Goal: Task Accomplishment & Management: Use online tool/utility

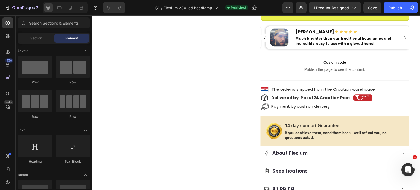
scroll to position [137, 0]
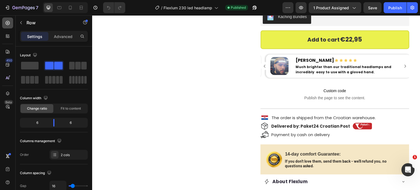
click at [8, 26] on div at bounding box center [7, 22] width 11 height 11
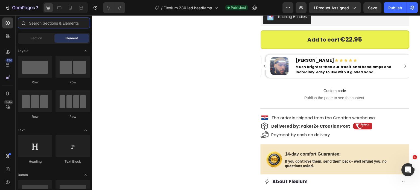
click at [51, 19] on input "text" at bounding box center [54, 22] width 72 height 11
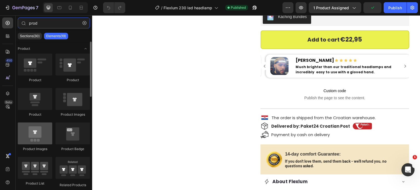
type input "prod"
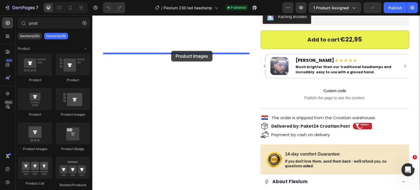
drag, startPoint x: 132, startPoint y: 146, endPoint x: 171, endPoint y: 51, distance: 103.0
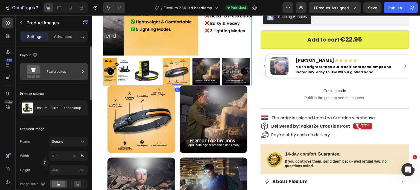
click at [58, 74] on div "Featured top" at bounding box center [62, 71] width 33 height 13
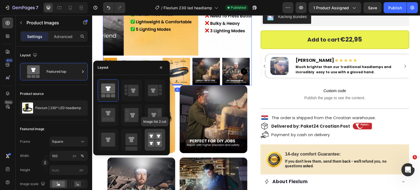
click at [146, 139] on div at bounding box center [155, 140] width 20 height 22
type input "50"
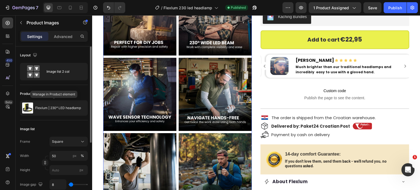
scroll to position [103, 0]
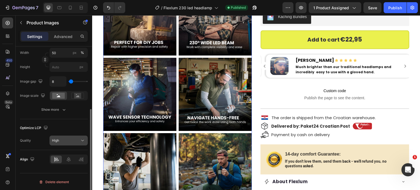
click at [56, 138] on span "High" at bounding box center [55, 140] width 7 height 4
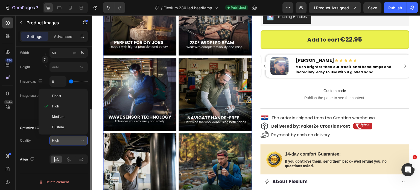
click at [72, 139] on div "High" at bounding box center [66, 140] width 28 height 5
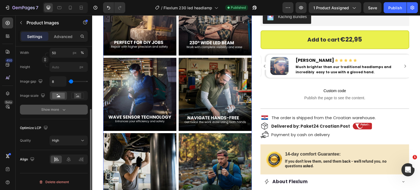
click at [45, 106] on button "Show more" at bounding box center [54, 110] width 68 height 10
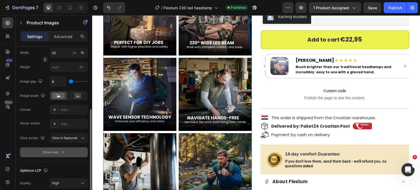
scroll to position [130, 0]
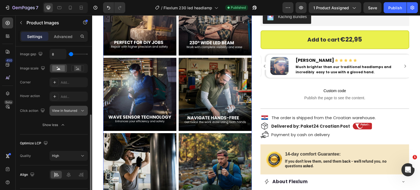
click at [66, 113] on button "View in featured" at bounding box center [68, 111] width 38 height 10
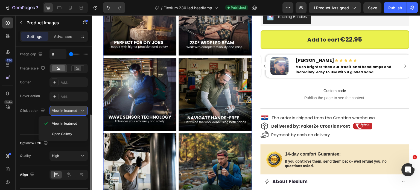
click at [66, 112] on span "View in featured" at bounding box center [64, 110] width 25 height 4
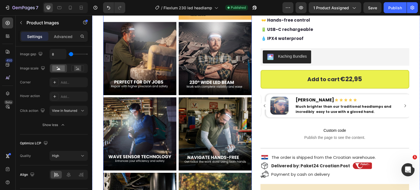
scroll to position [55, 0]
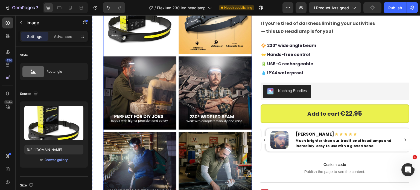
scroll to position [137, 0]
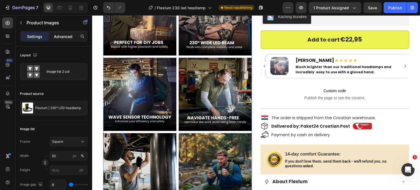
click at [68, 38] on p "Advanced" at bounding box center [63, 37] width 19 height 6
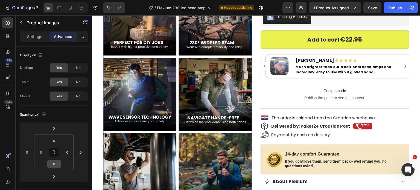
scroll to position [191, 0]
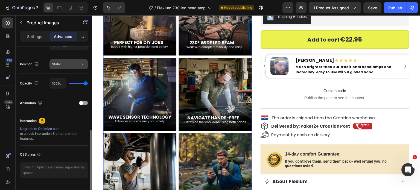
click at [61, 59] on button "Static" at bounding box center [68, 64] width 38 height 10
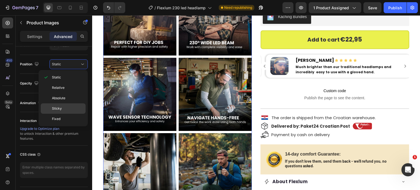
click at [64, 105] on div "Sticky" at bounding box center [63, 108] width 45 height 10
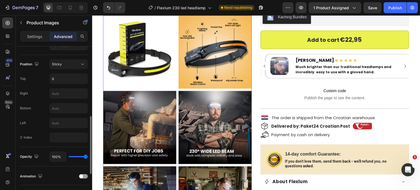
click at [42, 99] on div "Position Sticky Top 0 Right Bottom Left Z-Index" at bounding box center [54, 100] width 68 height 83
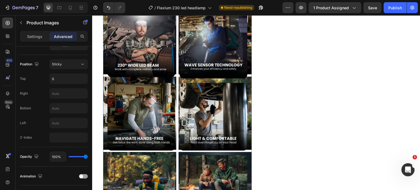
scroll to position [574, 0]
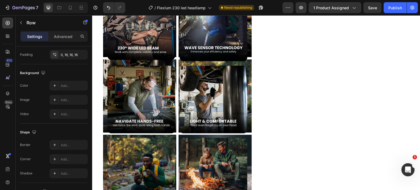
scroll to position [0, 0]
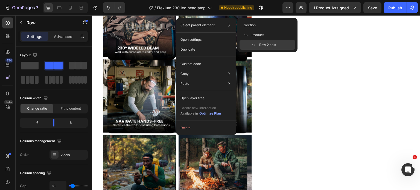
click at [250, 45] on div "Row 2 cols" at bounding box center [267, 45] width 56 height 10
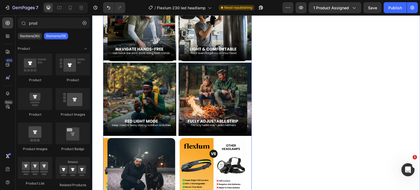
scroll to position [503, 0]
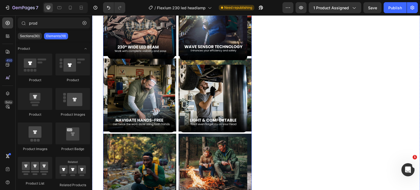
click at [176, 126] on div at bounding box center [177, 57] width 149 height 450
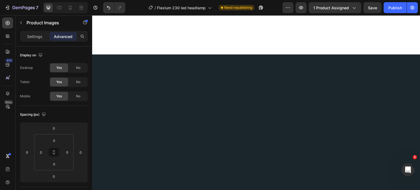
scroll to position [803, 0]
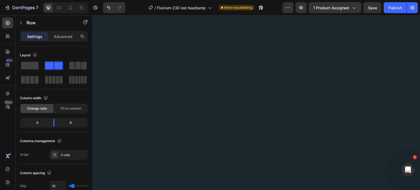
scroll to position [721, 0]
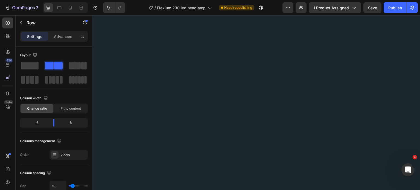
scroll to position [667, 0]
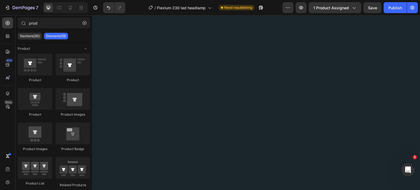
scroll to position [612, 0]
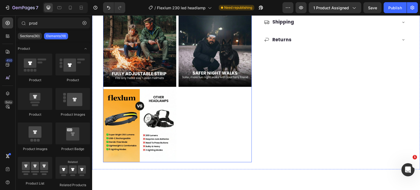
scroll to position [311, 0]
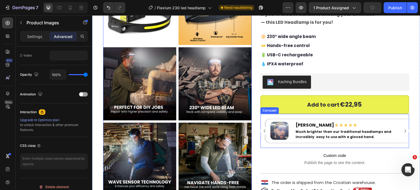
scroll to position [38, 0]
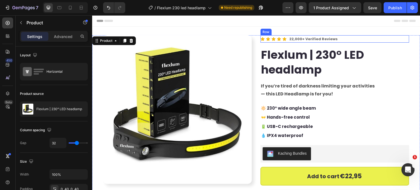
click at [342, 41] on div "Icon Icon Icon Icon Icon Icon List 22,000+ Verified Reviews Text Block Row" at bounding box center [334, 38] width 149 height 7
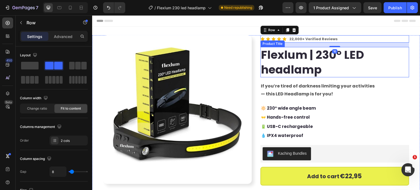
click at [396, 50] on h2 "Flexlum | 230° LED headlamp" at bounding box center [334, 62] width 149 height 30
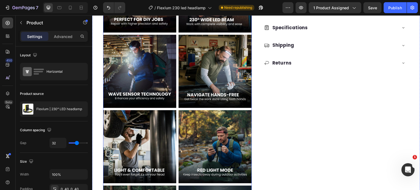
scroll to position [355, 0]
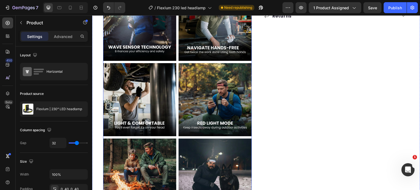
click at [175, 75] on div at bounding box center [177, 62] width 149 height 450
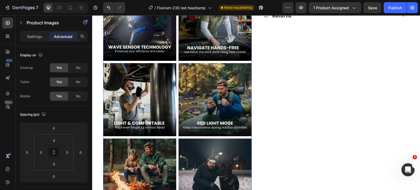
click at [177, 72] on div at bounding box center [177, 62] width 149 height 450
click at [175, 50] on img at bounding box center [139, 24] width 73 height 73
click at [172, 50] on img at bounding box center [139, 24] width 73 height 73
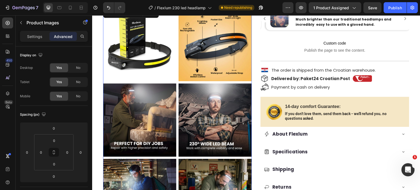
scroll to position [164, 0]
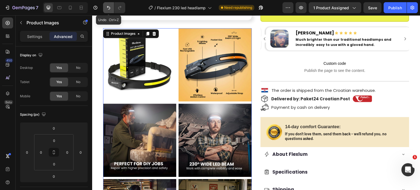
click at [107, 7] on icon "Undo/Redo" at bounding box center [108, 7] width 5 height 5
click at [107, 8] on icon "Undo/Redo" at bounding box center [108, 7] width 5 height 5
click at [106, 8] on icon "Undo/Redo" at bounding box center [108, 7] width 5 height 5
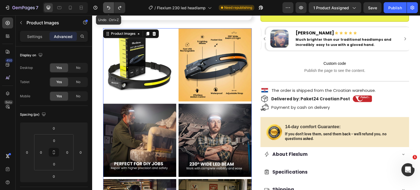
click at [106, 8] on icon "Undo/Redo" at bounding box center [108, 7] width 5 height 5
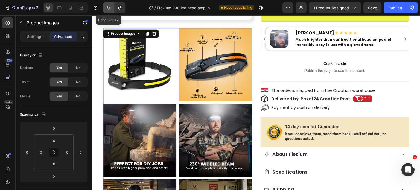
click at [106, 8] on icon "Undo/Redo" at bounding box center [108, 7] width 5 height 5
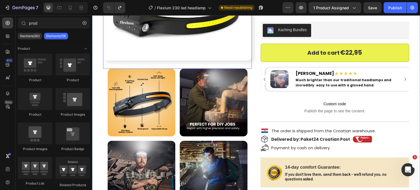
scroll to position [109, 0]
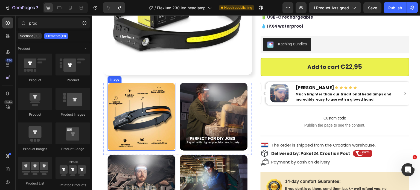
click at [152, 101] on img at bounding box center [141, 117] width 68 height 68
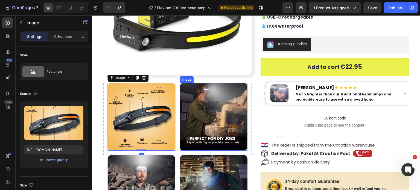
click at [181, 102] on img at bounding box center [214, 117] width 68 height 68
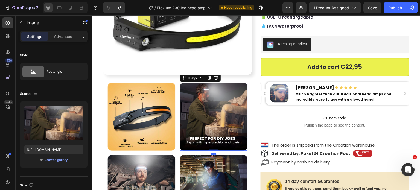
click at [180, 106] on img at bounding box center [214, 117] width 68 height 68
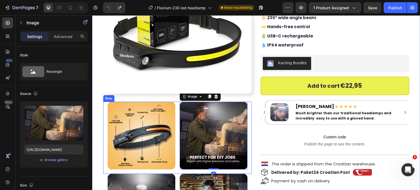
scroll to position [82, 0]
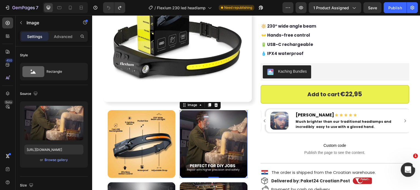
click at [408, 169] on icon "Open Intercom Messenger" at bounding box center [406, 168] width 9 height 9
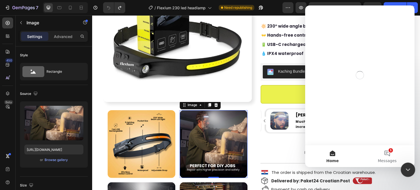
scroll to position [0, 0]
click at [385, 151] on button "1 Messages" at bounding box center [387, 156] width 55 height 22
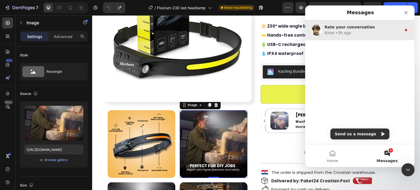
click at [338, 32] on div "• 3h ago" at bounding box center [343, 33] width 16 height 6
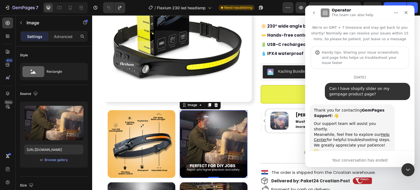
scroll to position [1, 0]
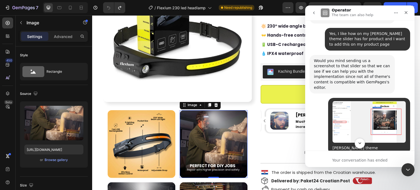
click at [360, 144] on icon "Scroll to bottom" at bounding box center [359, 143] width 3 height 2
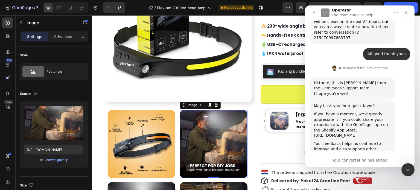
scroll to position [3399, 0]
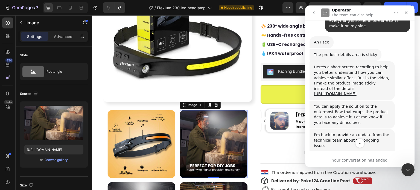
scroll to position [3058, 0]
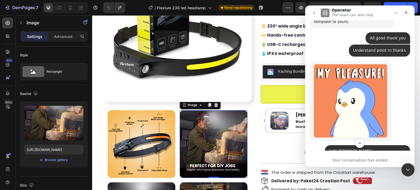
scroll to position [2921, 0]
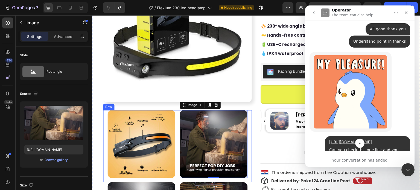
click at [176, 118] on div "Image Image 0 Row" at bounding box center [177, 146] width 149 height 72
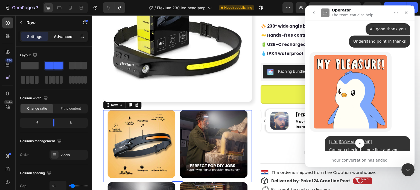
click at [58, 39] on p "Advanced" at bounding box center [63, 37] width 19 height 6
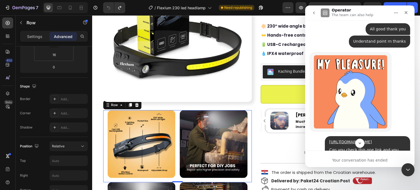
scroll to position [191, 0]
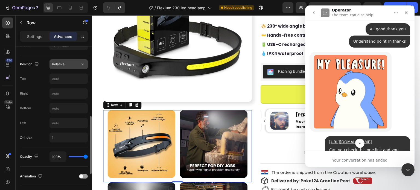
click at [63, 65] on span "Relative" at bounding box center [58, 64] width 13 height 4
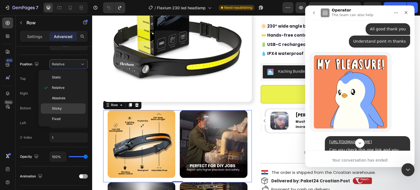
click at [59, 110] on div "Sticky" at bounding box center [63, 108] width 45 height 10
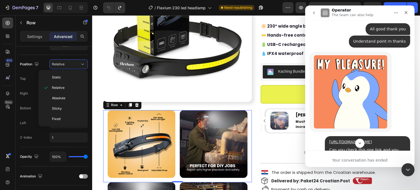
type input "0"
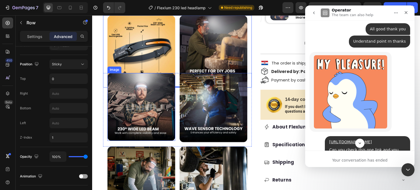
scroll to position [109, 0]
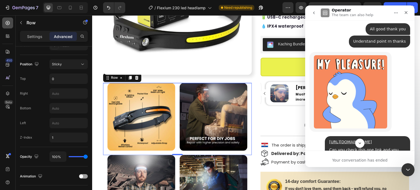
click at [8, 23] on icon at bounding box center [8, 23] width 2 height 2
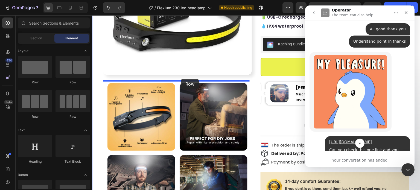
drag, startPoint x: 174, startPoint y: 83, endPoint x: 181, endPoint y: 79, distance: 8.0
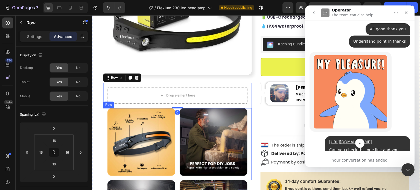
drag, startPoint x: 177, startPoint y: 114, endPoint x: 174, endPoint y: 113, distance: 2.9
click at [176, 114] on div "Image Image Row" at bounding box center [177, 144] width 149 height 72
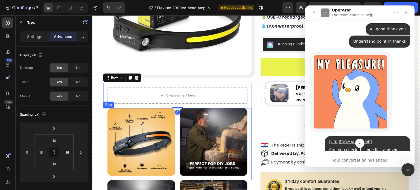
scroll to position [191, 0]
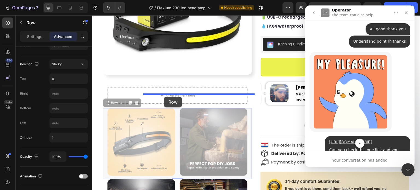
drag, startPoint x: 115, startPoint y: 101, endPoint x: 164, endPoint y: 97, distance: 49.1
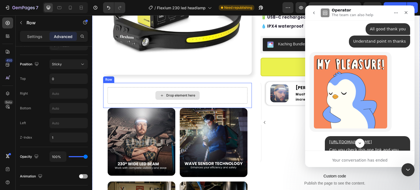
type input "0"
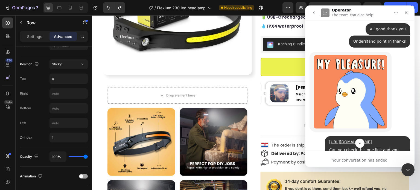
click at [176, 129] on div "Image Image Row" at bounding box center [177, 144] width 149 height 72
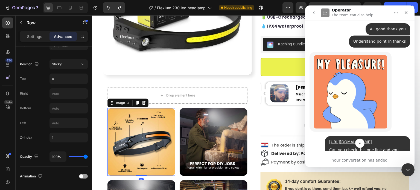
click at [173, 126] on img at bounding box center [141, 142] width 68 height 68
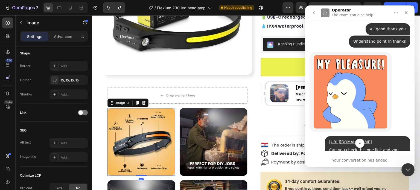
scroll to position [0, 0]
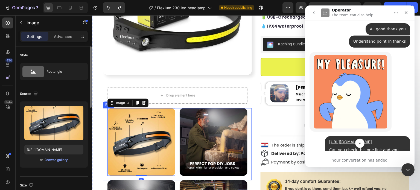
click at [105, 114] on div "Image 0 Image Row" at bounding box center [177, 144] width 149 height 72
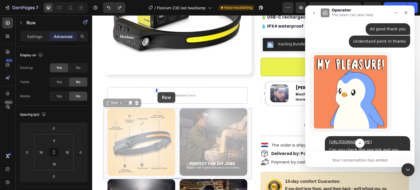
drag, startPoint x: 104, startPoint y: 99, endPoint x: 157, endPoint y: 92, distance: 53.8
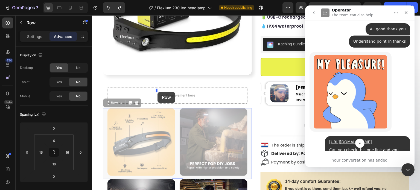
click at [157, 92] on div "Drop element here" at bounding box center [177, 95] width 44 height 9
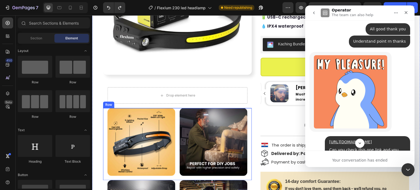
click at [106, 111] on div "Image Image Row" at bounding box center [177, 144] width 149 height 72
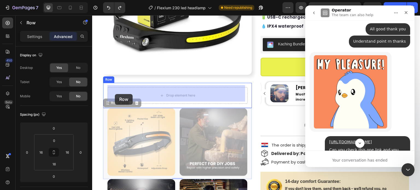
drag, startPoint x: 105, startPoint y: 102, endPoint x: 115, endPoint y: 94, distance: 12.6
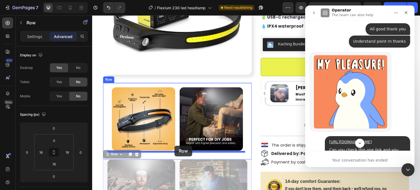
drag, startPoint x: 105, startPoint y: 152, endPoint x: 174, endPoint y: 146, distance: 69.2
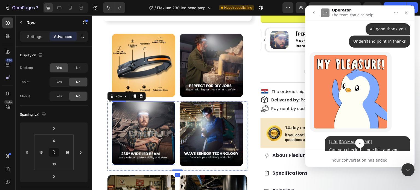
scroll to position [191, 0]
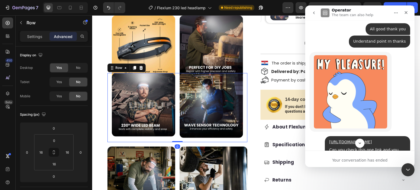
click at [109, 125] on div "Image Image Row 0" at bounding box center [177, 107] width 140 height 69
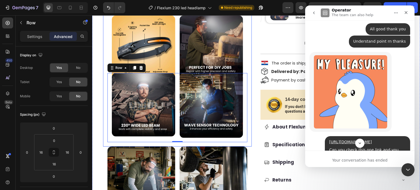
click at [105, 124] on div "Image Image Row Image Image Row 0 Row" at bounding box center [177, 74] width 149 height 146
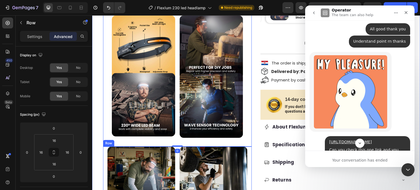
click at [106, 151] on div "Image Image Row" at bounding box center [177, 182] width 149 height 72
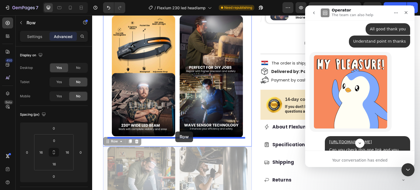
drag, startPoint x: 105, startPoint y: 139, endPoint x: 175, endPoint y: 131, distance: 70.7
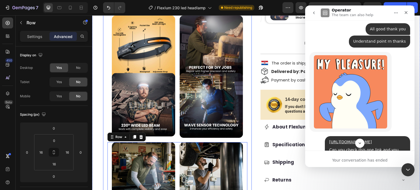
click at [105, 142] on div "Image Image Row Image Image Row Image Image Row 0 Row" at bounding box center [177, 107] width 149 height 213
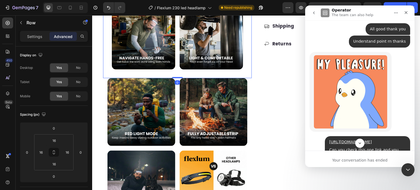
scroll to position [328, 0]
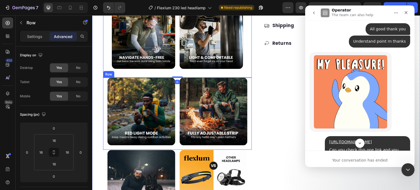
click at [106, 120] on div "Image Image Row" at bounding box center [177, 114] width 149 height 72
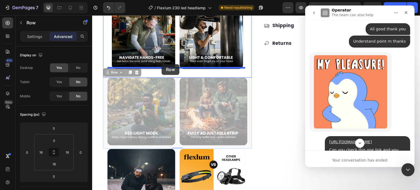
drag, startPoint x: 106, startPoint y: 68, endPoint x: 161, endPoint y: 64, distance: 55.3
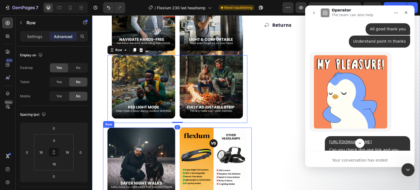
scroll to position [355, 0]
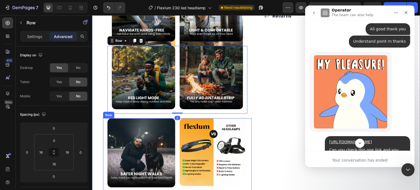
click at [106, 131] on div "Image Image Row" at bounding box center [177, 155] width 149 height 74
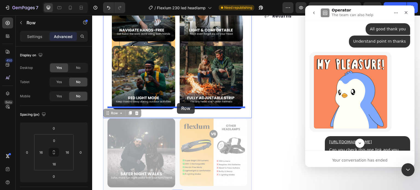
drag, startPoint x: 106, startPoint y: 107, endPoint x: 176, endPoint y: 104, distance: 70.3
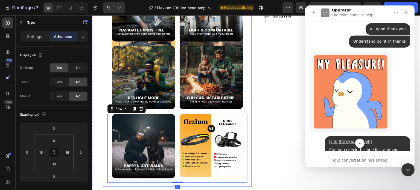
click at [106, 124] on div "Image Image Row Image Image Row Image Image Row Image Image Row Image Image Row…" at bounding box center [177, 12] width 149 height 350
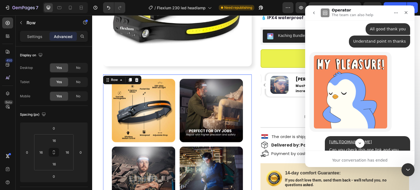
scroll to position [109, 0]
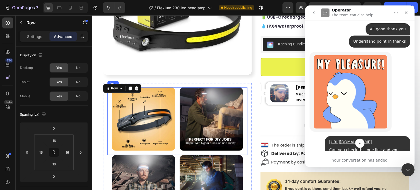
click at [177, 119] on div "Image Image Row" at bounding box center [177, 121] width 140 height 68
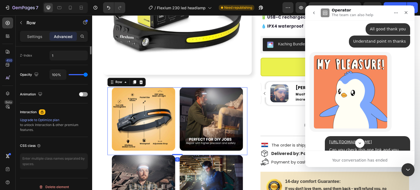
scroll to position [164, 0]
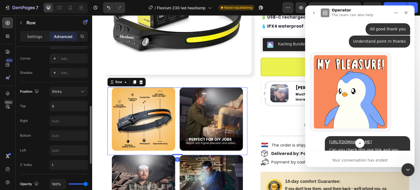
click at [65, 98] on div "Position Sticky Top 0 Right Bottom Left Z-Index 1" at bounding box center [54, 128] width 68 height 83
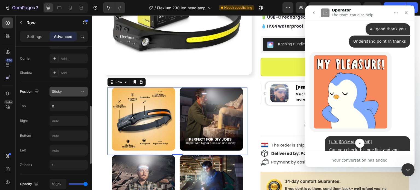
click at [66, 95] on button "Sticky" at bounding box center [68, 92] width 38 height 10
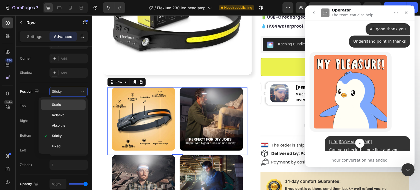
click at [66, 102] on div "Static" at bounding box center [63, 104] width 45 height 10
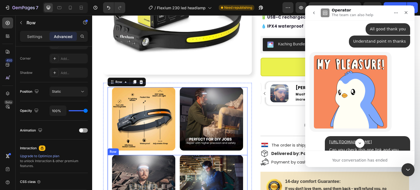
click at [175, 157] on div "Image Image Row" at bounding box center [177, 189] width 140 height 69
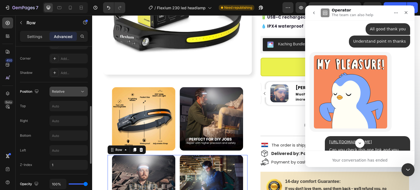
click at [61, 93] on span "Relative" at bounding box center [58, 91] width 13 height 4
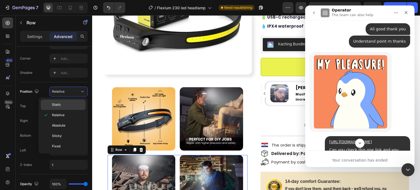
click at [62, 105] on p "Static" at bounding box center [67, 104] width 31 height 5
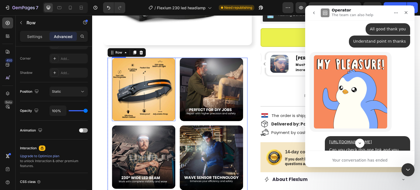
scroll to position [219, 0]
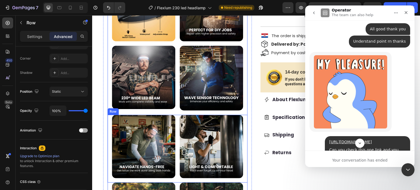
click at [174, 115] on div "Image Image Row" at bounding box center [177, 149] width 140 height 68
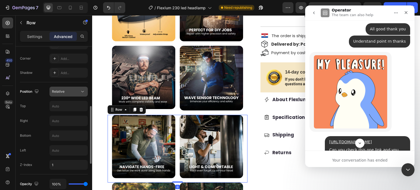
drag, startPoint x: 71, startPoint y: 91, endPoint x: 70, endPoint y: 95, distance: 4.4
click at [71, 91] on div "Relative" at bounding box center [66, 91] width 28 height 5
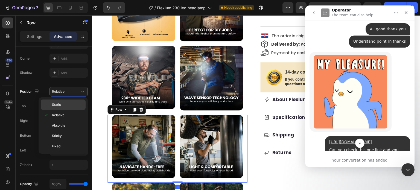
click at [65, 103] on p "Static" at bounding box center [67, 104] width 31 height 5
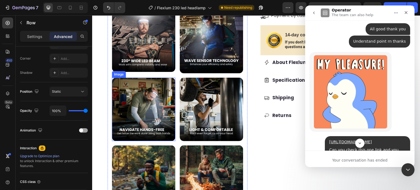
scroll to position [301, 0]
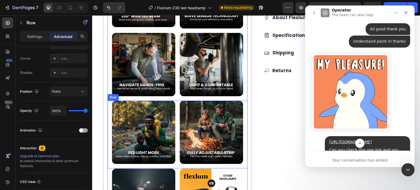
click at [175, 119] on div "Image Image Row" at bounding box center [177, 135] width 140 height 68
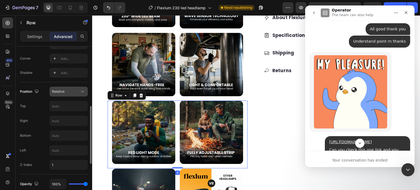
click at [78, 89] on div "Relative" at bounding box center [66, 91] width 28 height 5
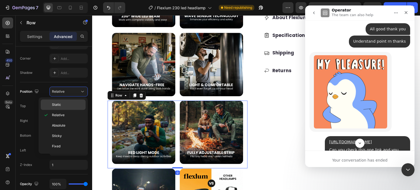
click at [70, 105] on p "Static" at bounding box center [67, 104] width 31 height 5
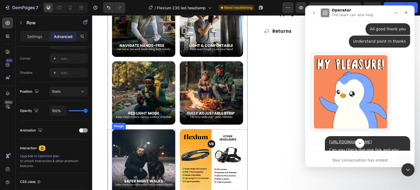
scroll to position [355, 0]
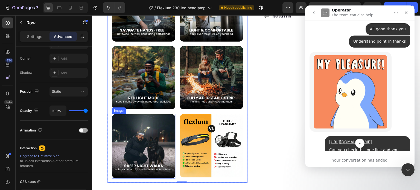
click at [174, 120] on div "Image Image Row" at bounding box center [177, 148] width 140 height 69
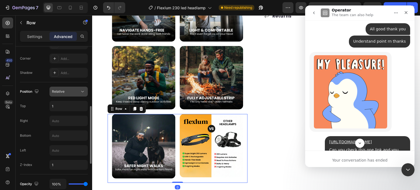
click at [74, 92] on div "Relative" at bounding box center [66, 91] width 28 height 5
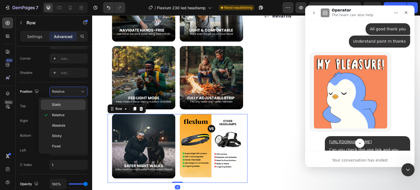
click at [64, 105] on p "Static" at bounding box center [67, 104] width 31 height 5
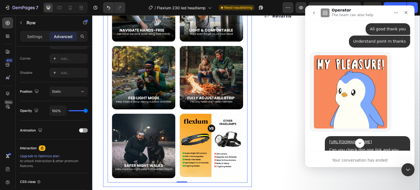
click at [105, 103] on div "Image Image Row Image Image Row Image Image Row Image Image Row Image Image Row…" at bounding box center [177, 12] width 149 height 350
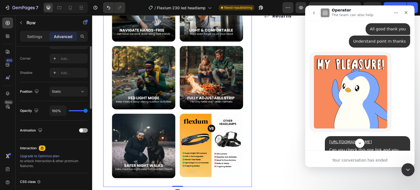
scroll to position [109, 0]
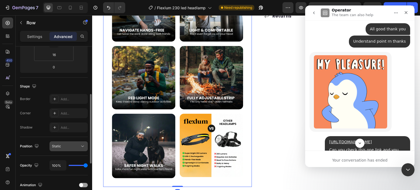
click at [70, 142] on button "Static" at bounding box center [68, 146] width 38 height 10
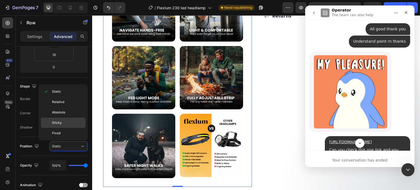
click at [64, 123] on p "Sticky" at bounding box center [67, 122] width 31 height 5
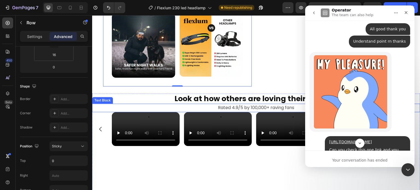
scroll to position [464, 0]
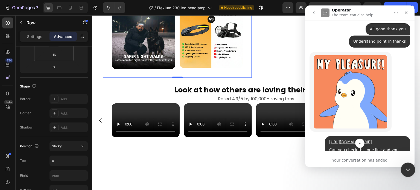
click at [406, 170] on icon "Close Intercom Messenger" at bounding box center [407, 169] width 7 height 7
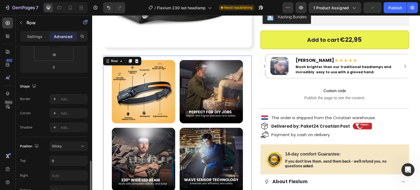
scroll to position [164, 0]
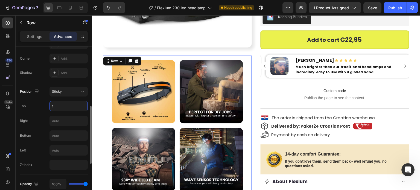
type input "1"
click at [37, 114] on div "Position Sticky Top 1 Right Bottom Left Z-Index" at bounding box center [54, 128] width 68 height 83
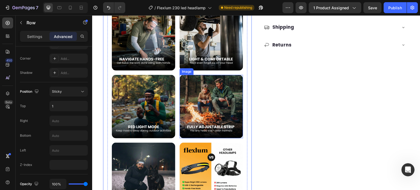
scroll to position [355, 0]
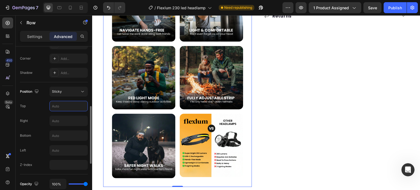
click at [41, 97] on div "Position Sticky Top Right Bottom Left Z-Index" at bounding box center [54, 128] width 68 height 83
click at [69, 95] on button "Sticky" at bounding box center [68, 92] width 38 height 10
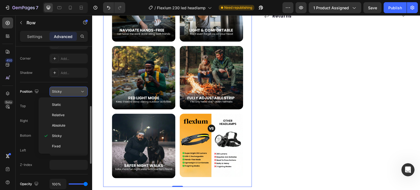
click at [69, 89] on div "Sticky" at bounding box center [66, 91] width 28 height 5
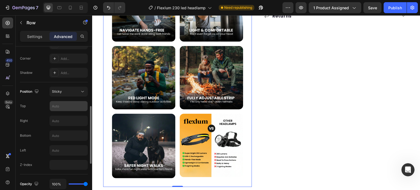
drag, startPoint x: 59, startPoint y: 116, endPoint x: 61, endPoint y: 110, distance: 6.4
click at [59, 116] on input "text" at bounding box center [69, 121] width 38 height 10
click at [62, 108] on input "text" at bounding box center [69, 106] width 38 height 10
type input "0"
click at [38, 130] on div "Bottom" at bounding box center [54, 135] width 68 height 10
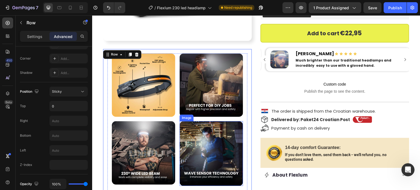
scroll to position [137, 0]
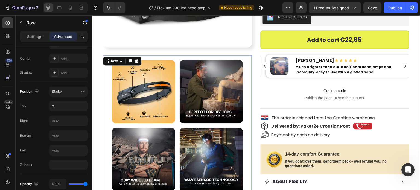
click at [260, 103] on p "Custom code Publish the page to see the content." at bounding box center [334, 94] width 149 height 22
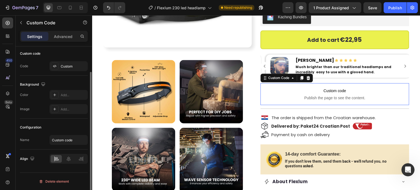
scroll to position [0, 0]
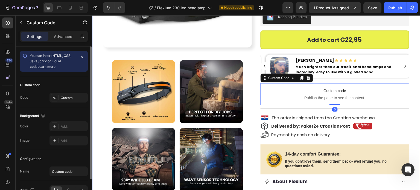
click at [252, 105] on div "Image Image Image Row Image Image Row Image Image Row Image Image Row Image Ima…" at bounding box center [256, 152] width 328 height 507
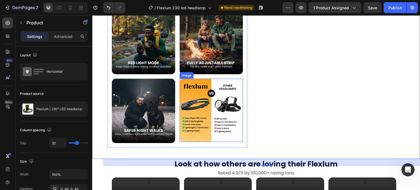
scroll to position [355, 0]
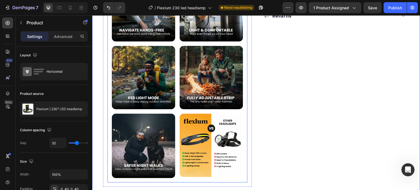
click at [175, 120] on div "Image Image Row" at bounding box center [177, 148] width 140 height 69
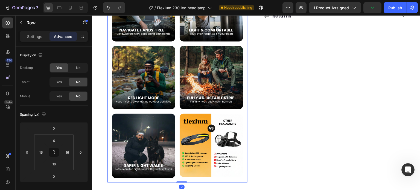
click at [109, 159] on div "Image Image Row 0" at bounding box center [177, 148] width 140 height 69
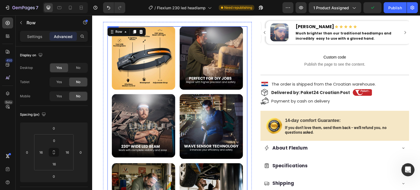
scroll to position [137, 0]
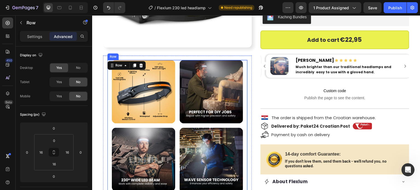
click at [109, 149] on div "Image Image Row" at bounding box center [177, 162] width 140 height 69
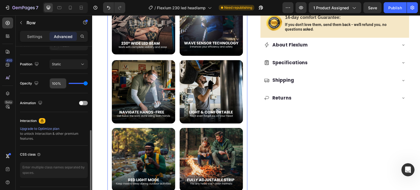
scroll to position [164, 0]
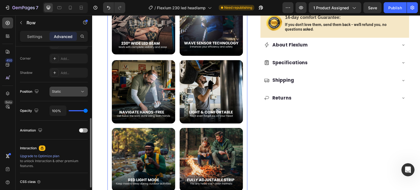
click at [61, 92] on div "Static" at bounding box center [66, 91] width 28 height 5
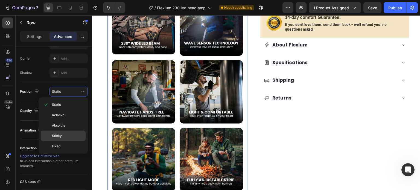
click at [62, 134] on p "Sticky" at bounding box center [67, 135] width 31 height 5
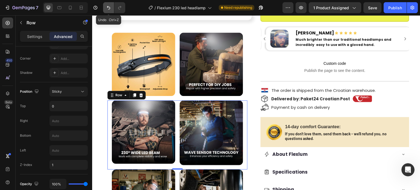
click at [107, 11] on button "Undo/Redo" at bounding box center [108, 7] width 11 height 11
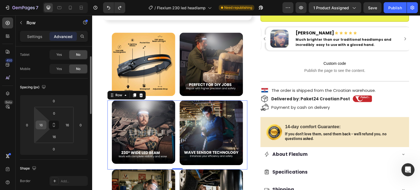
click at [41, 125] on input "16" at bounding box center [41, 125] width 8 height 8
type input "0"
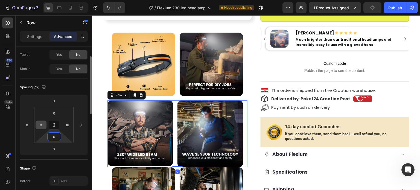
type input "0"
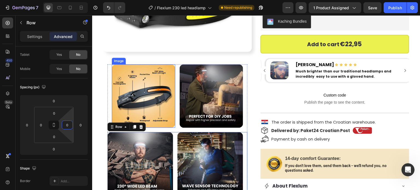
scroll to position [109, 0]
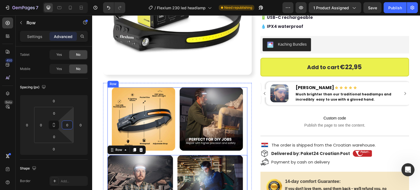
click at [178, 104] on div "Image Image Row" at bounding box center [177, 121] width 140 height 68
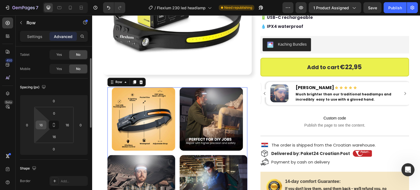
click at [43, 125] on input "16" at bounding box center [41, 125] width 8 height 8
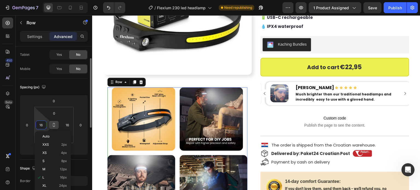
drag, startPoint x: 55, startPoint y: 124, endPoint x: 40, endPoint y: 127, distance: 14.4
click at [55, 124] on icon at bounding box center [54, 125] width 4 height 4
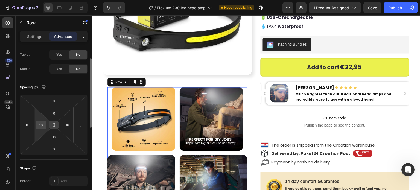
click at [40, 126] on input "16" at bounding box center [41, 125] width 8 height 8
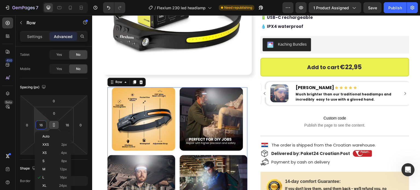
type input "106"
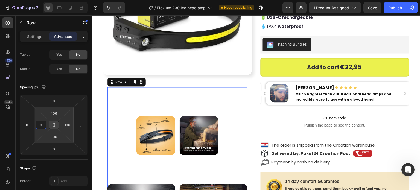
type input "0"
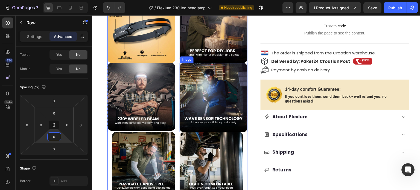
scroll to position [219, 0]
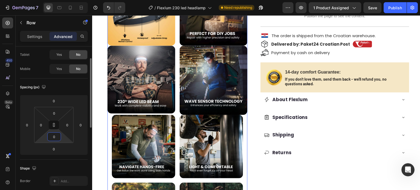
type input "5"
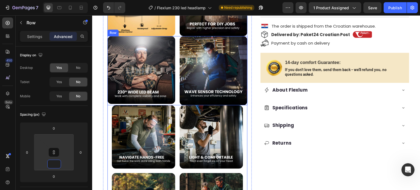
scroll to position [246, 0]
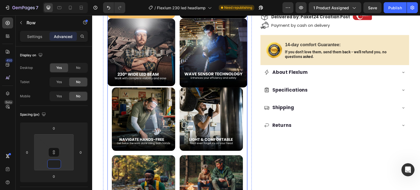
click at [176, 118] on div "Image Image Row" at bounding box center [177, 121] width 140 height 68
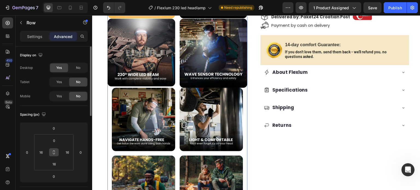
click at [54, 153] on icon at bounding box center [54, 152] width 4 height 4
click at [42, 151] on input "16" at bounding box center [41, 152] width 8 height 8
type input "0"
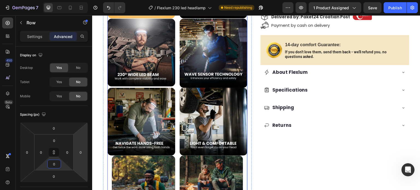
click at [176, 155] on div "Image Image Row" at bounding box center [177, 189] width 140 height 68
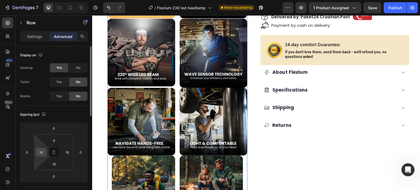
click at [38, 151] on input "16" at bounding box center [41, 152] width 8 height 8
type input "0"
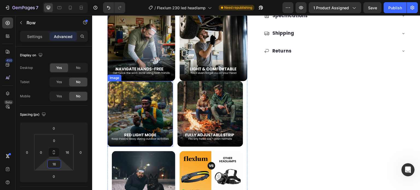
scroll to position [328, 0]
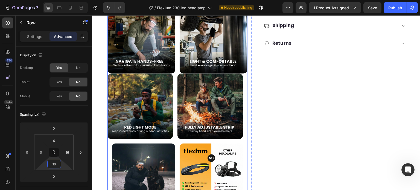
click at [178, 143] on div "Image Image Row" at bounding box center [177, 177] width 140 height 69
click at [176, 151] on div "Image Image Row 0" at bounding box center [177, 177] width 140 height 69
click at [40, 153] on input "16" at bounding box center [41, 152] width 8 height 8
type input "0"
click at [56, 155] on button at bounding box center [54, 152] width 10 height 9
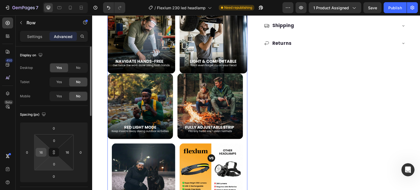
click at [36, 153] on div "16" at bounding box center [41, 152] width 11 height 9
click at [40, 151] on input "16" at bounding box center [41, 152] width 8 height 8
type input "0"
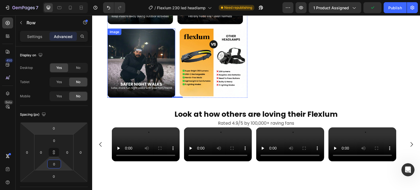
scroll to position [383, 0]
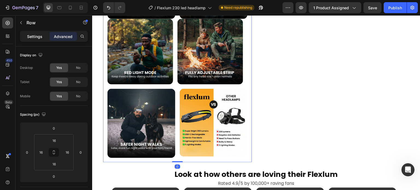
click at [37, 33] on div "Settings" at bounding box center [34, 36] width 27 height 9
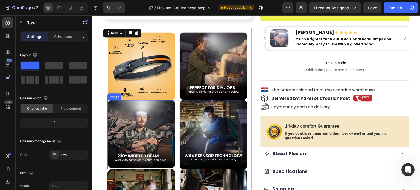
scroll to position [164, 0]
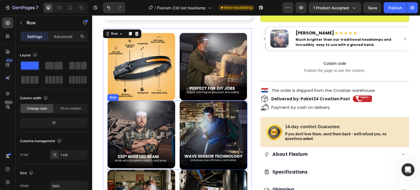
click at [176, 142] on div "Image Image Row" at bounding box center [177, 135] width 140 height 69
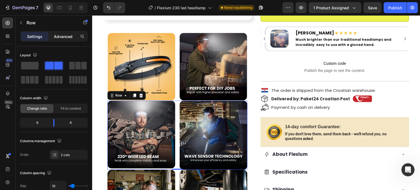
click at [62, 34] on p "Advanced" at bounding box center [63, 37] width 19 height 6
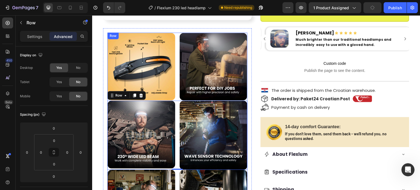
click at [194, 137] on img at bounding box center [214, 135] width 68 height 69
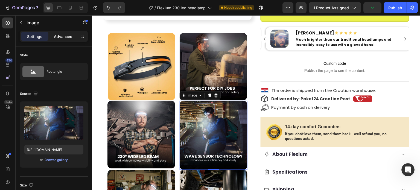
click at [55, 35] on p "Advanced" at bounding box center [63, 37] width 19 height 6
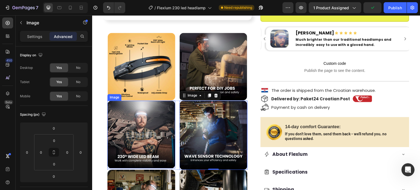
click at [131, 125] on img at bounding box center [141, 135] width 68 height 68
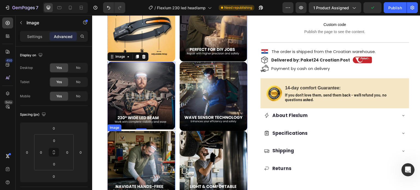
scroll to position [219, 0]
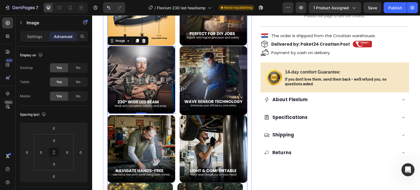
click at [177, 126] on div "Image Image Row" at bounding box center [177, 149] width 140 height 68
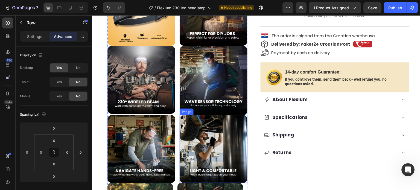
click at [181, 121] on img at bounding box center [214, 149] width 68 height 68
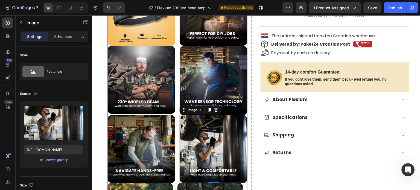
click at [175, 125] on div "Image Image 0 Row" at bounding box center [177, 149] width 140 height 68
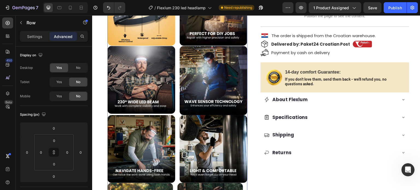
click at [175, 125] on div "Image Image Row 0" at bounding box center [177, 149] width 140 height 68
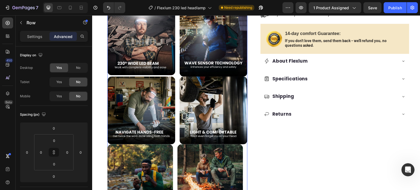
scroll to position [328, 0]
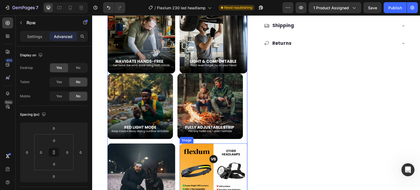
click at [182, 145] on img at bounding box center [214, 177] width 68 height 68
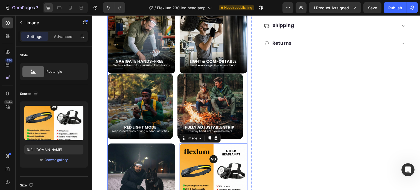
click at [176, 146] on div "Image Image 0 Row" at bounding box center [177, 177] width 140 height 69
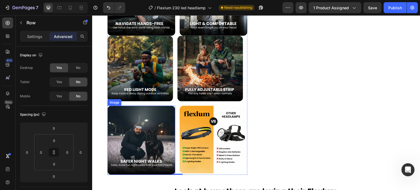
scroll to position [383, 0]
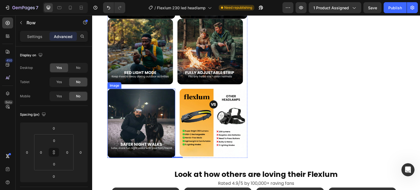
click at [170, 138] on img at bounding box center [141, 123] width 68 height 69
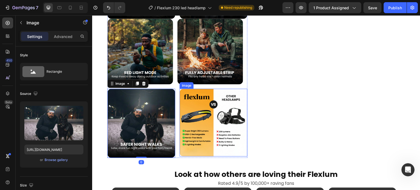
click at [189, 120] on img at bounding box center [214, 123] width 68 height 68
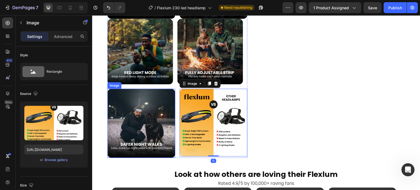
click at [138, 62] on img at bounding box center [140, 52] width 66 height 66
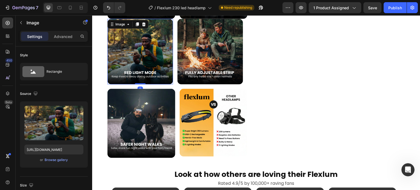
click at [205, 73] on img at bounding box center [210, 52] width 66 height 66
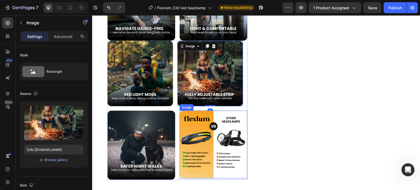
scroll to position [328, 0]
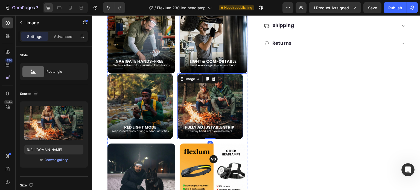
click at [204, 47] on img at bounding box center [214, 40] width 68 height 68
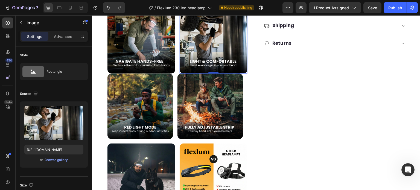
click at [58, 31] on div "Settings Advanced" at bounding box center [54, 36] width 68 height 11
click at [58, 38] on p "Advanced" at bounding box center [63, 37] width 19 height 6
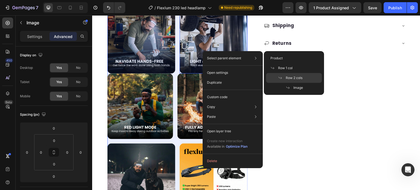
click at [284, 77] on span at bounding box center [282, 78] width 8 height 4
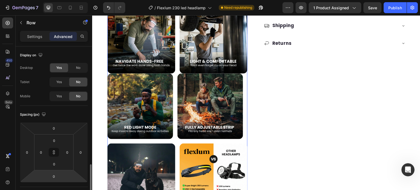
scroll to position [82, 0]
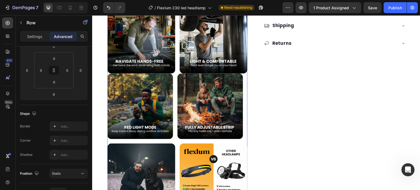
click at [174, 75] on div "Image Image Row 0" at bounding box center [177, 109] width 140 height 70
click at [37, 34] on p "Settings" at bounding box center [34, 37] width 15 height 6
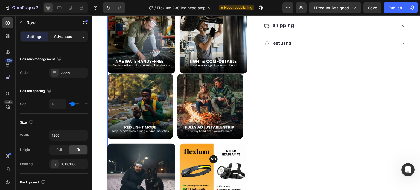
click at [61, 35] on p "Advanced" at bounding box center [63, 37] width 19 height 6
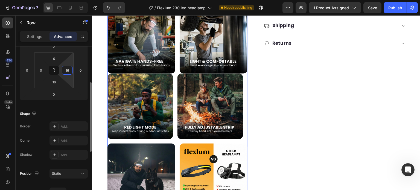
click at [69, 69] on input "16" at bounding box center [67, 70] width 8 height 8
type input "0"
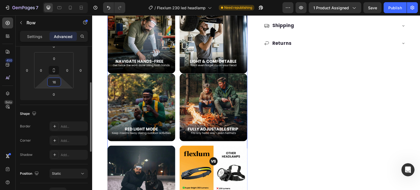
drag, startPoint x: 52, startPoint y: 82, endPoint x: 1, endPoint y: 78, distance: 51.0
click at [52, 82] on input "16" at bounding box center [54, 82] width 11 height 8
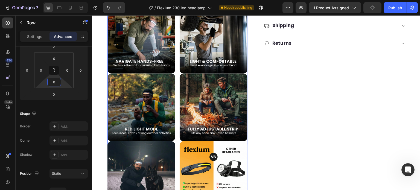
type input "0"
click at [38, 31] on div "Settings Advanced" at bounding box center [54, 36] width 68 height 11
click at [38, 34] on p "Settings" at bounding box center [34, 37] width 15 height 6
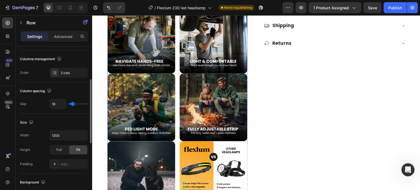
type input "22"
type input "24"
type input "29"
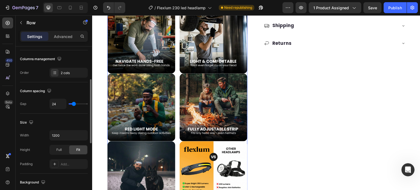
type input "29"
type input "34"
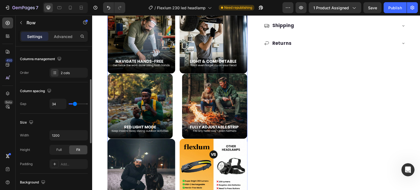
type input "36"
type input "40"
type input "41"
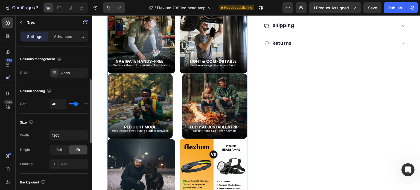
type input "41"
type input "45"
type input "47"
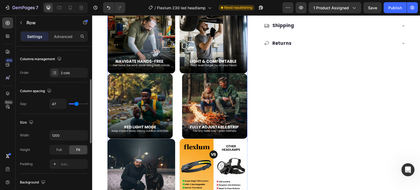
type input "50"
type input "52"
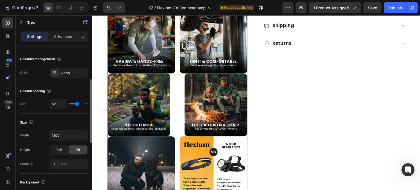
type input "48"
type input "47"
type input "43"
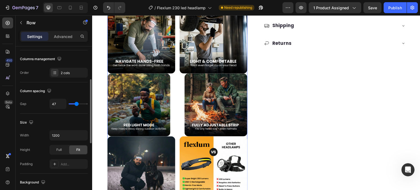
type input "43"
type input "40"
type input "36"
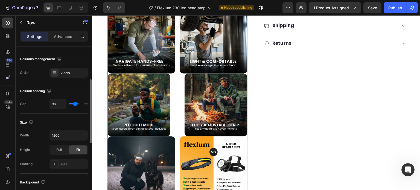
type input "34"
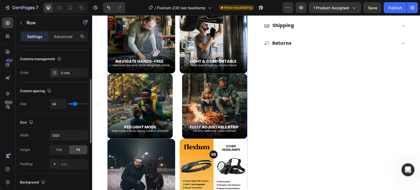
type input "31"
type input "29"
type input "25"
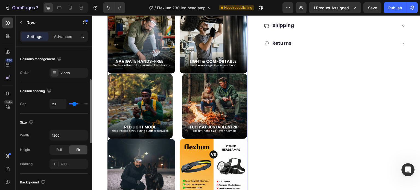
type input "25"
type input "24"
type input "20"
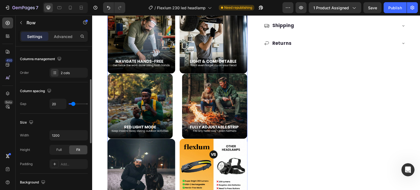
type input "18"
type input "15"
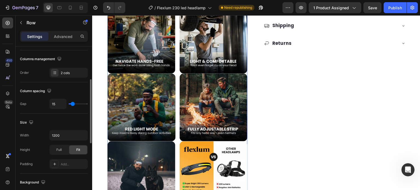
type input "13"
type input "9"
type input "8"
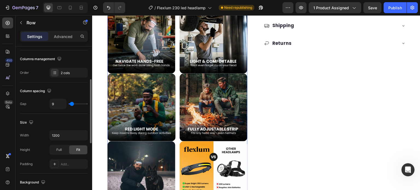
type input "8"
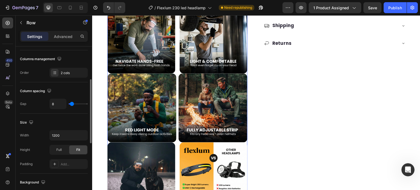
type input "11"
type input "16"
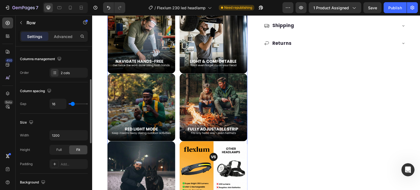
click at [73, 103] on input "range" at bounding box center [78, 103] width 19 height 1
click at [175, 124] on div "Image Image Row 0" at bounding box center [177, 108] width 140 height 68
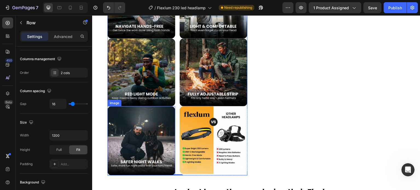
scroll to position [410, 0]
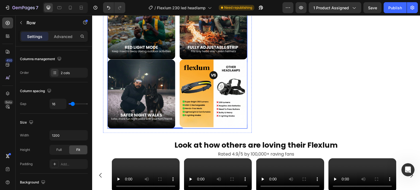
click at [175, 115] on div "Image Image Row" at bounding box center [177, 93] width 140 height 69
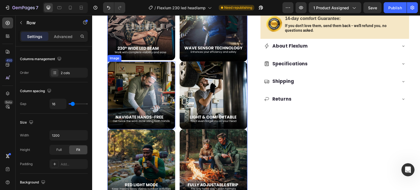
scroll to position [219, 0]
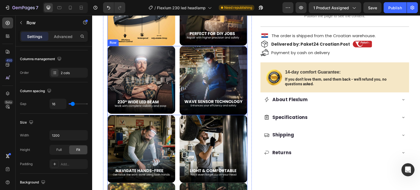
click at [175, 105] on div "Image Image Row" at bounding box center [177, 80] width 140 height 69
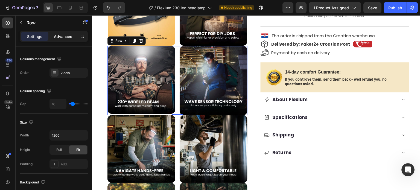
click at [64, 35] on p "Advanced" at bounding box center [63, 37] width 19 height 6
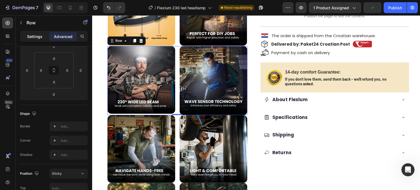
click at [39, 38] on p "Settings" at bounding box center [34, 37] width 15 height 6
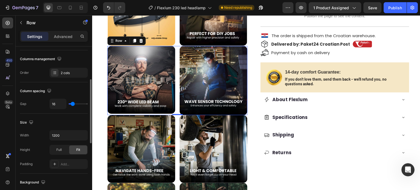
click at [69, 101] on div "16" at bounding box center [68, 104] width 38 height 10
type input "13"
type input "11"
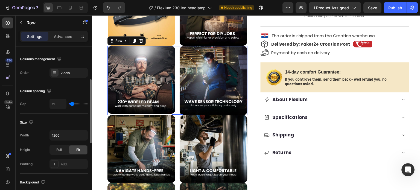
type input "8"
type input "6"
type input "2"
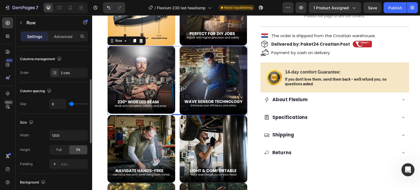
type input "2"
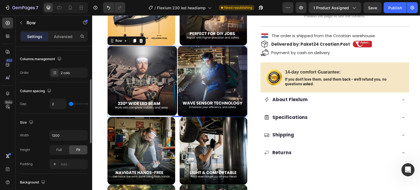
type input "13"
type input "18"
type input "20"
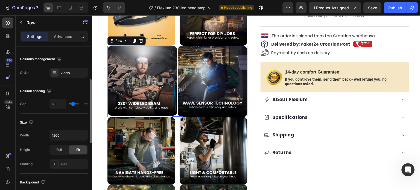
type input "20"
type input "25"
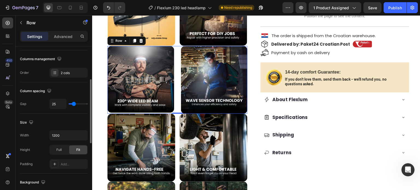
type input "25"
click at [74, 104] on input "range" at bounding box center [78, 103] width 19 height 1
click at [59, 104] on input "25" at bounding box center [58, 104] width 16 height 10
type input "1"
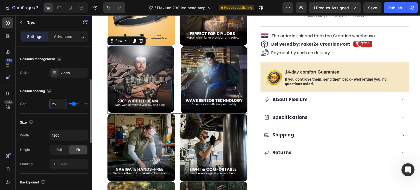
type input "1"
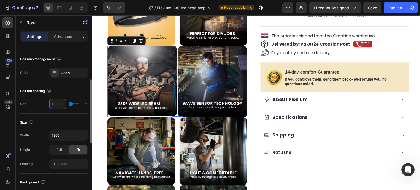
type input "15"
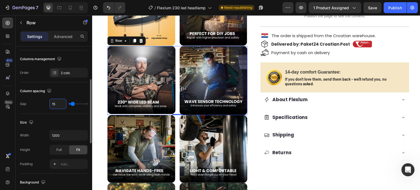
click at [49, 116] on div "Size Width 1200 Height Full Fit Padding Add..." at bounding box center [54, 144] width 68 height 60
type input "1"
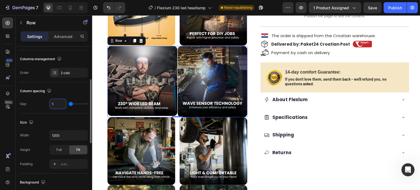
type input "16"
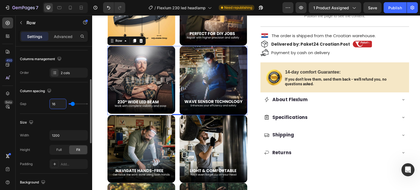
type input "16"
click at [57, 119] on div "Size" at bounding box center [54, 122] width 68 height 9
click at [143, 74] on img at bounding box center [141, 80] width 68 height 68
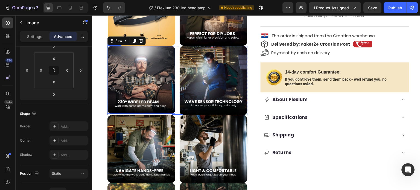
scroll to position [0, 0]
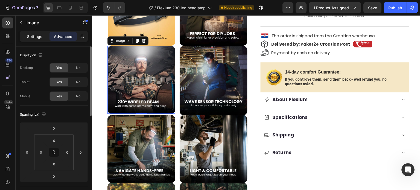
click at [44, 36] on div "Settings" at bounding box center [34, 36] width 27 height 9
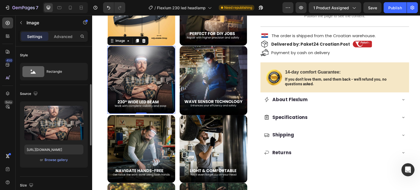
scroll to position [137, 0]
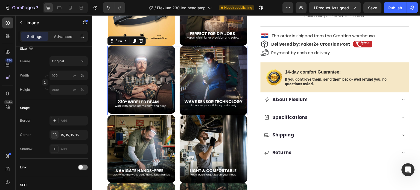
click at [176, 79] on div "Image Image Row 0" at bounding box center [177, 80] width 140 height 69
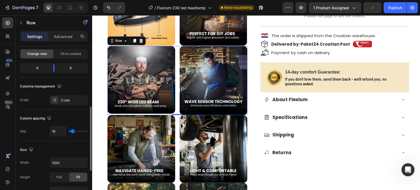
scroll to position [109, 0]
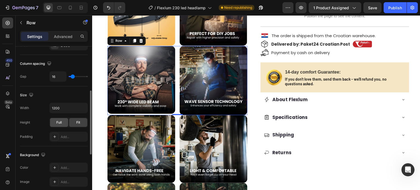
click at [62, 124] on div "Full" at bounding box center [59, 122] width 18 height 9
click at [73, 122] on div "Fit" at bounding box center [78, 122] width 18 height 9
click at [54, 122] on div "Full" at bounding box center [59, 122] width 18 height 9
click at [80, 122] on span "Fit" at bounding box center [78, 122] width 4 height 5
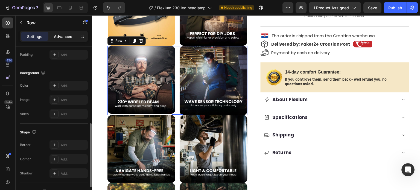
click at [63, 37] on p "Advanced" at bounding box center [63, 37] width 19 height 6
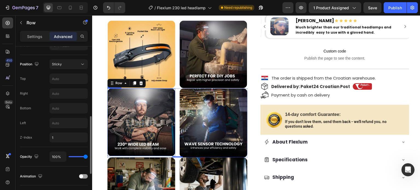
scroll to position [137, 0]
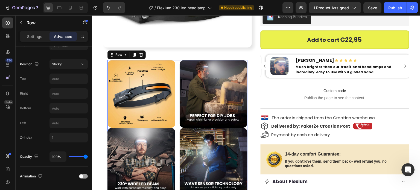
click at [176, 84] on div "Image Image Row 0" at bounding box center [177, 94] width 140 height 68
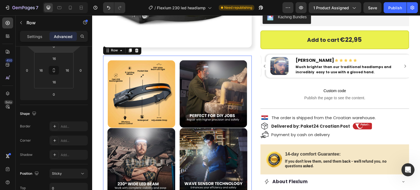
scroll to position [0, 0]
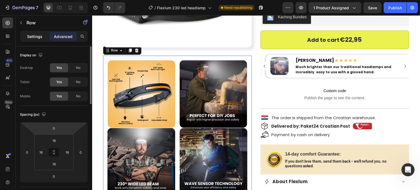
click at [34, 35] on p "Settings" at bounding box center [34, 37] width 15 height 6
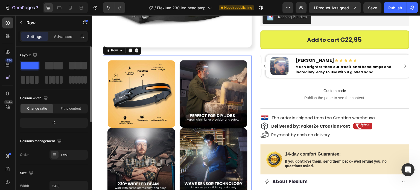
scroll to position [82, 0]
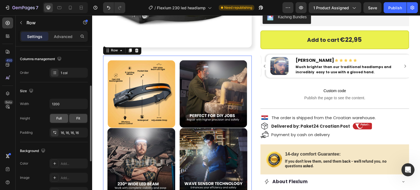
click at [65, 115] on div "Full" at bounding box center [59, 118] width 18 height 9
click at [74, 116] on div "Fit" at bounding box center [78, 118] width 18 height 9
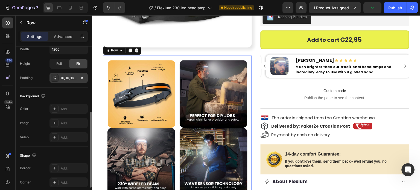
click at [66, 77] on div "16, 16, 16, 16" at bounding box center [69, 78] width 16 height 5
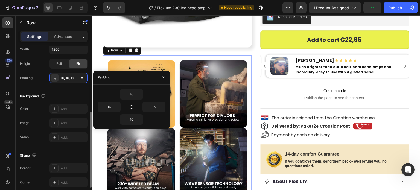
click at [58, 89] on div "Background The changes might be hidden by the video. Color Add... Image Add... …" at bounding box center [54, 116] width 68 height 59
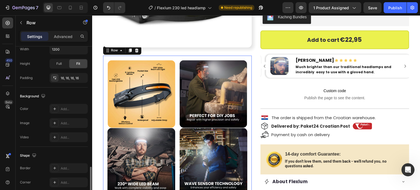
scroll to position [174, 0]
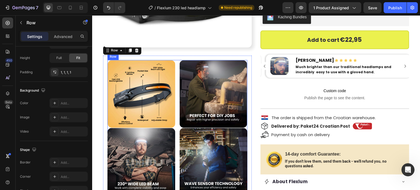
click at [176, 110] on div "Image Image Row" at bounding box center [177, 94] width 140 height 68
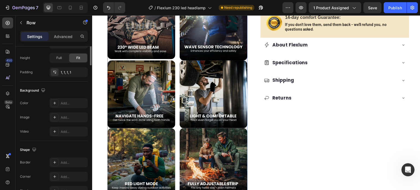
scroll to position [64, 0]
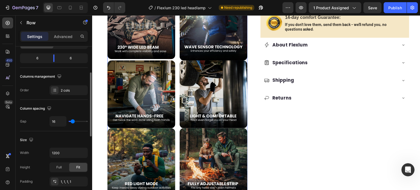
type input "43"
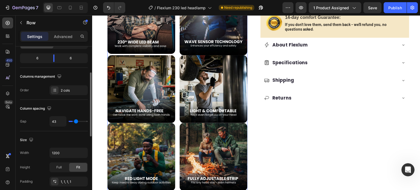
type input "57"
type input "59"
type input "64"
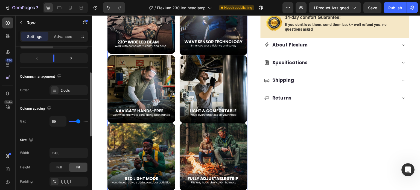
type input "64"
type input "66"
type input "70"
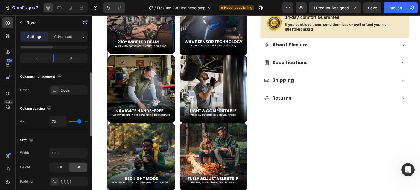
type input "75"
type input "77"
type input "79"
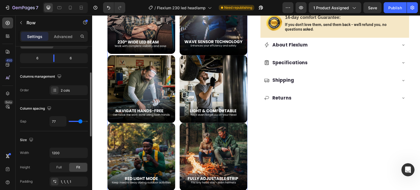
type input "79"
type input "80"
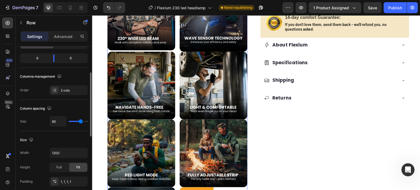
type input "84"
type input "86"
type input "89"
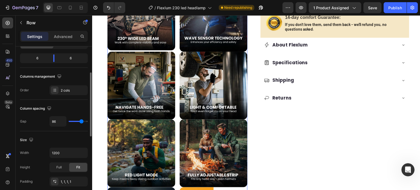
type input "89"
type input "91"
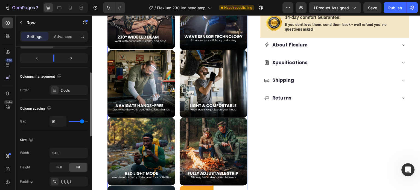
type input "88"
type input "73"
type input "47"
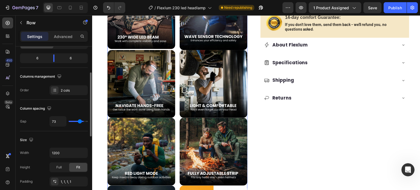
type input "47"
type input "41"
type input "36"
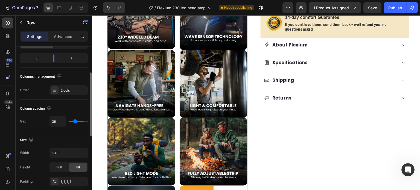
type input "31"
type input "25"
type input "20"
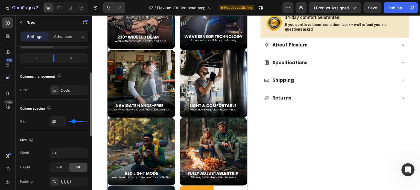
type input "20"
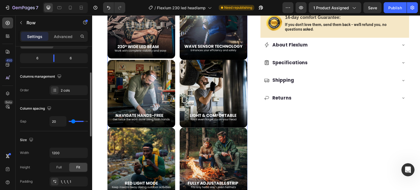
type input "16"
type input "11"
type input "6"
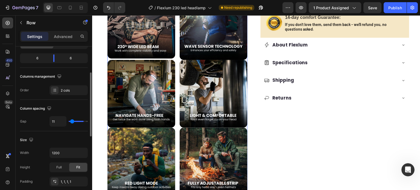
type input "6"
type input "4"
type input "0"
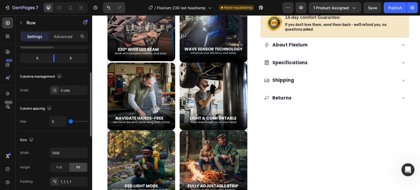
type input "18"
type input "41"
type input "57"
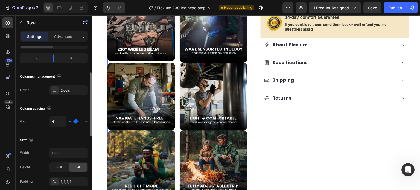
type input "57"
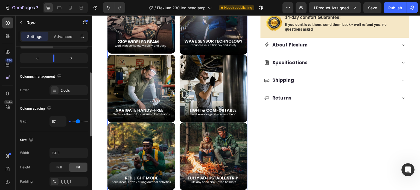
type input "70"
type input "73"
type input "77"
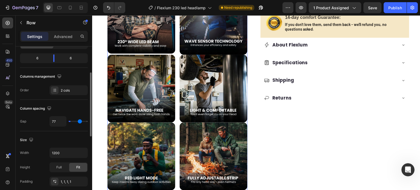
type input "77"
type input "79"
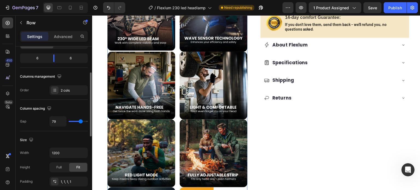
type input "84"
type input "100"
drag, startPoint x: 75, startPoint y: 121, endPoint x: 92, endPoint y: 116, distance: 17.7
type input "120"
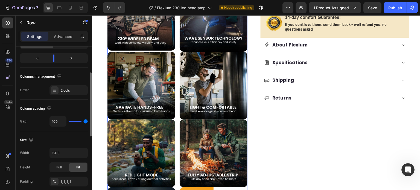
click at [88, 121] on input "range" at bounding box center [78, 121] width 19 height 1
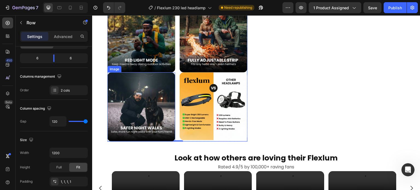
scroll to position [437, 0]
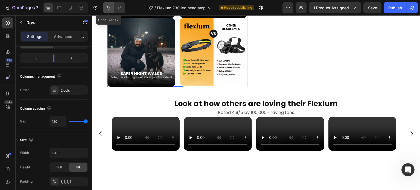
click at [108, 8] on icon "Undo/Redo" at bounding box center [108, 7] width 5 height 5
type input "16"
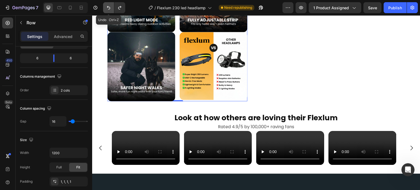
click at [108, 8] on icon "Undo/Redo" at bounding box center [108, 7] width 5 height 5
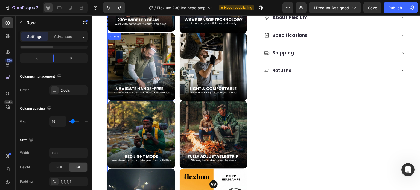
scroll to position [191, 0]
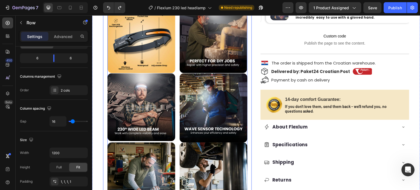
click at [104, 60] on div "Image Image Row 0 Image Image Row Image Image Row Image Image Row Image Image R…" at bounding box center [177, 176] width 149 height 351
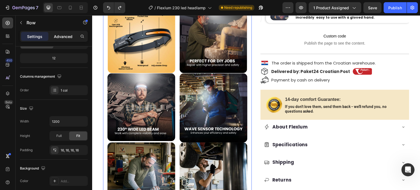
click at [59, 38] on p "Advanced" at bounding box center [63, 37] width 19 height 6
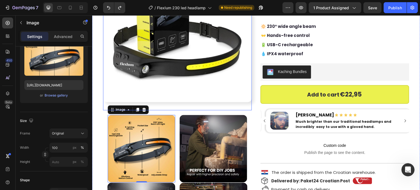
scroll to position [0, 0]
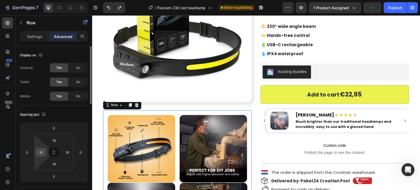
click at [36, 151] on div "16" at bounding box center [41, 152] width 11 height 9
click at [34, 0] on html "7 Version history / Flexlum 230 led headlamp Need republishing Preview 1 produc…" at bounding box center [210, 0] width 420 height 0
click at [39, 150] on input "16" at bounding box center [41, 152] width 8 height 8
type input "0"
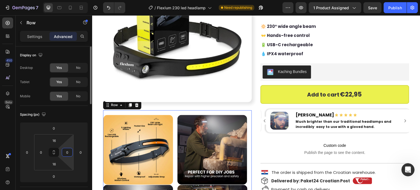
type input "0"
click at [75, 112] on div "Spacing (px)" at bounding box center [54, 114] width 68 height 9
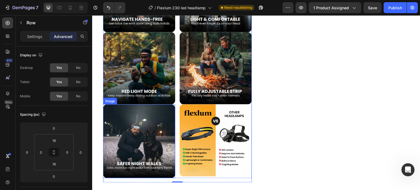
scroll to position [383, 0]
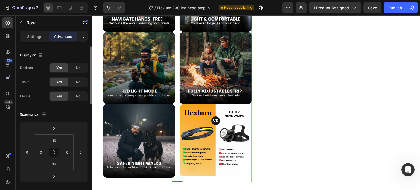
scroll to position [164, 0]
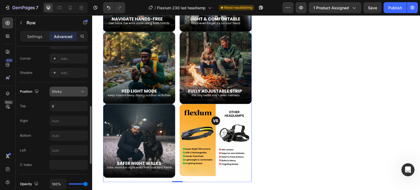
click at [72, 94] on div "Sticky" at bounding box center [68, 91] width 33 height 5
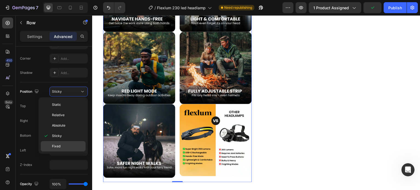
click at [65, 144] on p "Fixed" at bounding box center [67, 146] width 31 height 5
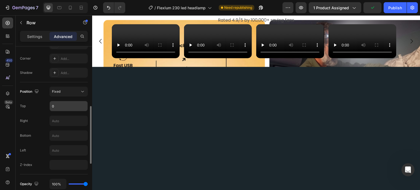
scroll to position [273, 0]
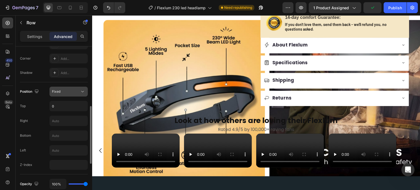
click at [64, 95] on button "Fixed" at bounding box center [68, 92] width 38 height 10
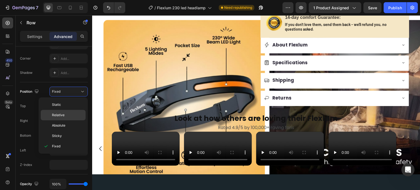
click at [66, 114] on p "Relative" at bounding box center [67, 115] width 31 height 5
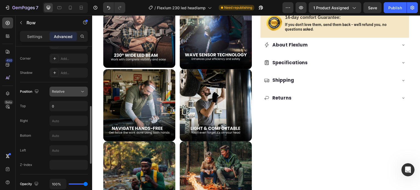
click at [62, 92] on span "Relative" at bounding box center [58, 91] width 13 height 4
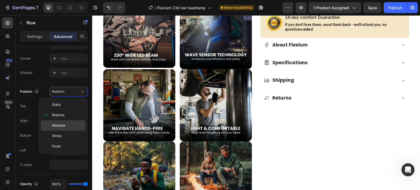
click at [67, 125] on p "Absolute" at bounding box center [67, 125] width 31 height 5
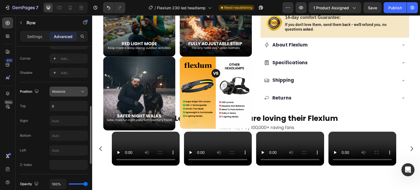
click at [72, 90] on div "Absolute" at bounding box center [66, 91] width 28 height 5
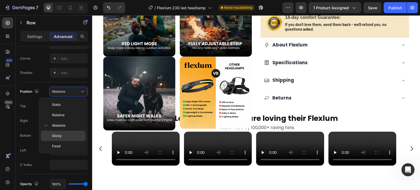
click at [60, 137] on span "Sticky" at bounding box center [57, 135] width 10 height 5
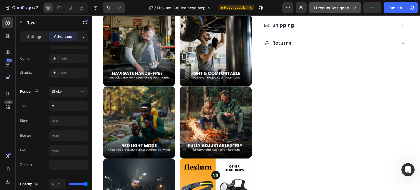
scroll to position [437, 0]
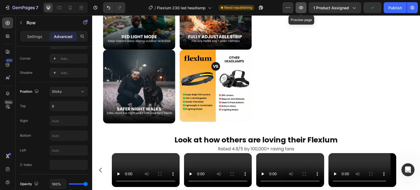
click at [303, 8] on icon "button" at bounding box center [301, 7] width 4 height 3
click at [411, 168] on icon "Open Intercom Messenger" at bounding box center [406, 168] width 9 height 9
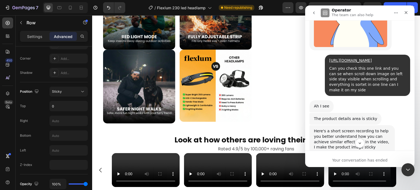
scroll to position [2949, 0]
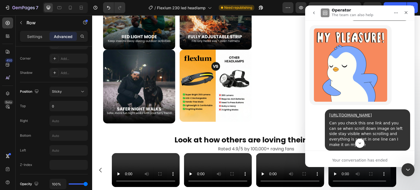
copy div "You can apply the solution to the outermost Row that wraps the product details …"
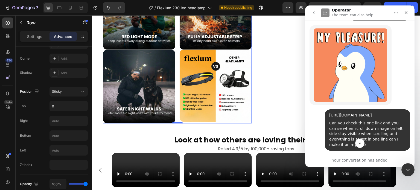
click at [175, 111] on div "Image Image Row 0" at bounding box center [177, 86] width 149 height 74
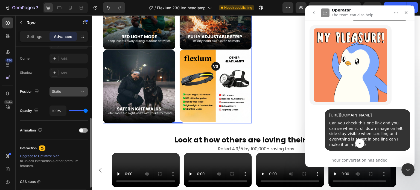
click at [65, 90] on div "Static" at bounding box center [66, 91] width 28 height 5
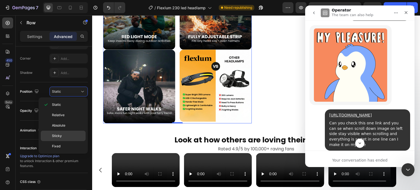
click at [64, 137] on p "Sticky" at bounding box center [67, 135] width 31 height 5
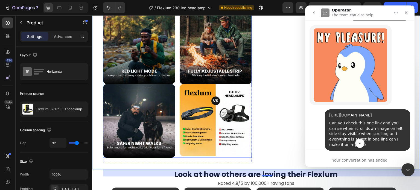
scroll to position [437, 0]
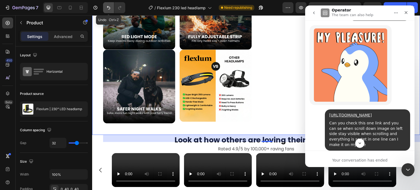
click at [111, 6] on icon "Undo/Redo" at bounding box center [108, 7] width 5 height 5
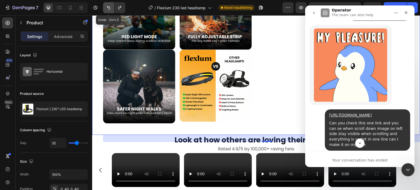
click at [111, 6] on icon "Undo/Redo" at bounding box center [108, 7] width 5 height 5
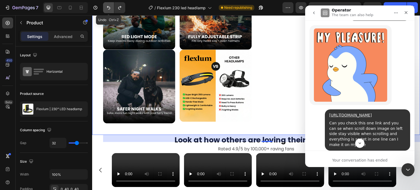
click at [111, 6] on icon "Undo/Redo" at bounding box center [108, 7] width 5 height 5
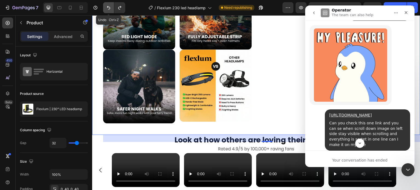
click at [111, 6] on icon "Undo/Redo" at bounding box center [108, 7] width 5 height 5
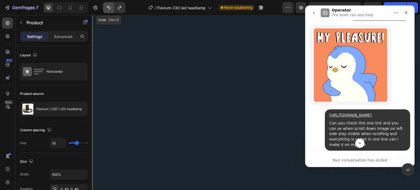
click at [111, 6] on icon "Undo/Redo" at bounding box center [108, 7] width 5 height 5
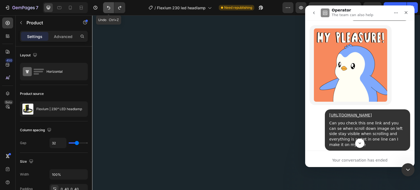
click at [111, 6] on icon "Undo/Redo" at bounding box center [108, 7] width 5 height 5
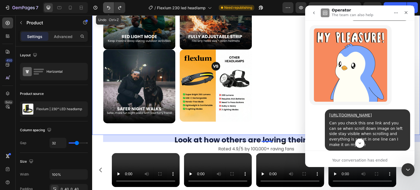
click at [111, 6] on icon "Undo/Redo" at bounding box center [108, 7] width 5 height 5
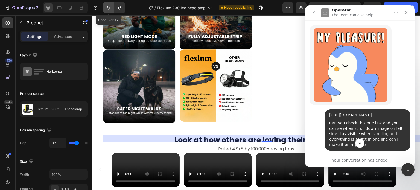
click at [111, 6] on icon "Undo/Redo" at bounding box center [108, 7] width 5 height 5
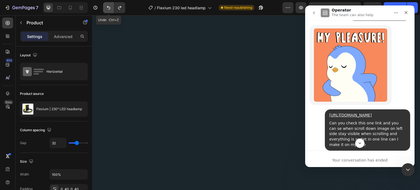
click at [111, 6] on icon "Undo/Redo" at bounding box center [108, 7] width 5 height 5
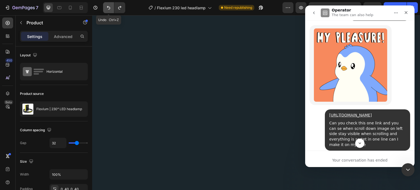
click at [111, 6] on icon "Undo/Redo" at bounding box center [108, 7] width 5 height 5
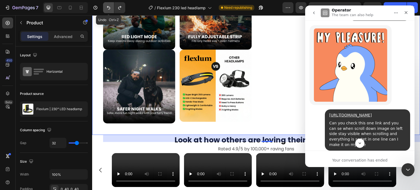
click at [111, 6] on icon "Undo/Redo" at bounding box center [108, 7] width 5 height 5
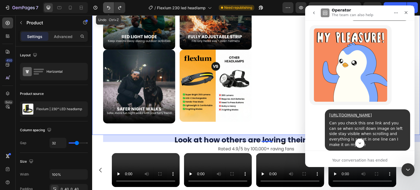
click at [111, 6] on icon "Undo/Redo" at bounding box center [108, 7] width 5 height 5
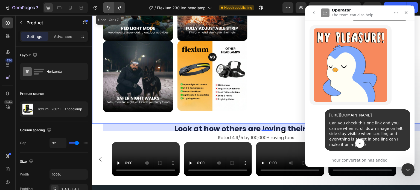
click at [111, 6] on icon "Undo/Redo" at bounding box center [108, 7] width 5 height 5
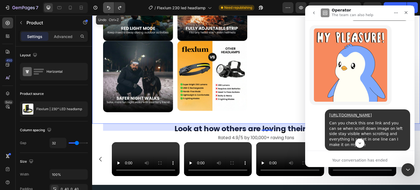
click at [111, 7] on icon "Undo/Redo" at bounding box center [108, 7] width 5 height 5
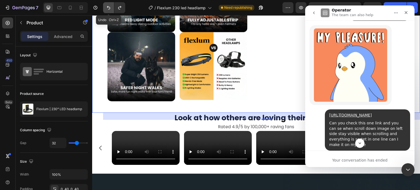
click at [111, 7] on icon "Undo/Redo" at bounding box center [108, 7] width 5 height 5
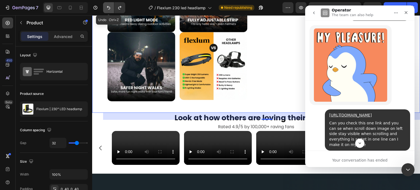
click at [111, 7] on icon "Undo/Redo" at bounding box center [108, 7] width 5 height 5
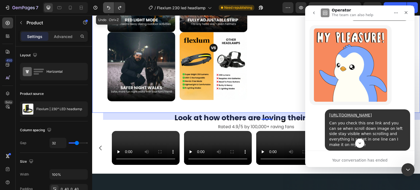
click at [111, 7] on icon "Undo/Redo" at bounding box center [108, 7] width 5 height 5
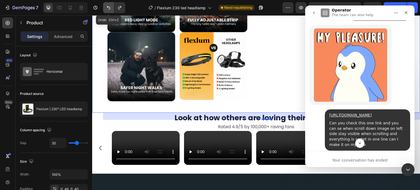
click at [111, 7] on icon "Undo/Redo" at bounding box center [108, 7] width 5 height 5
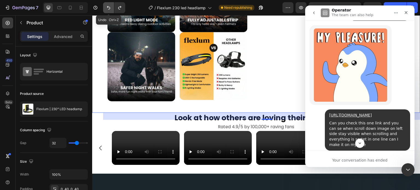
click at [111, 7] on icon "Undo/Redo" at bounding box center [108, 7] width 5 height 5
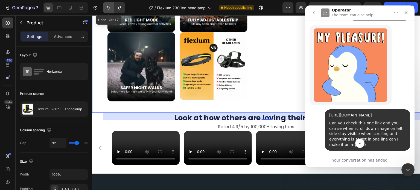
click at [111, 7] on icon "Undo/Redo" at bounding box center [108, 7] width 5 height 5
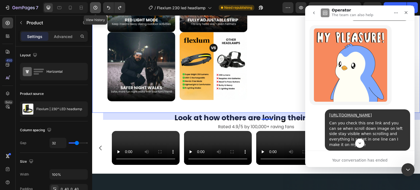
click at [94, 10] on icon "button" at bounding box center [95, 7] width 5 height 5
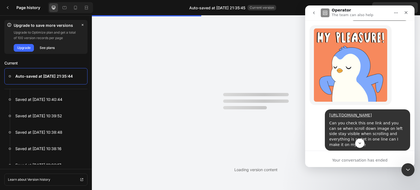
scroll to position [0, 0]
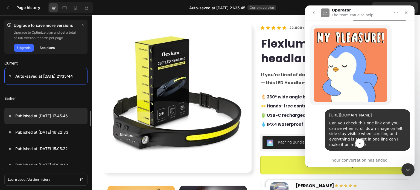
click at [53, 118] on p "Published at Sep 26, 17:45:46" at bounding box center [41, 116] width 52 height 7
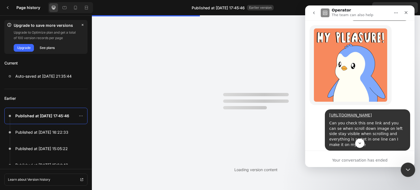
click at [405, 170] on icon "Close Intercom Messenger" at bounding box center [407, 169] width 7 height 7
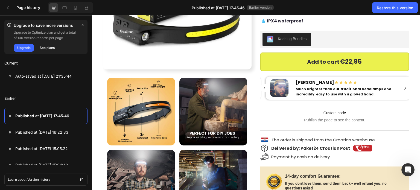
scroll to position [109, 0]
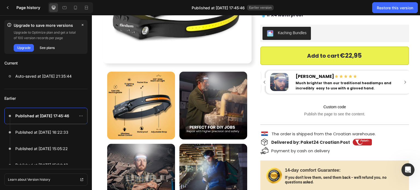
click at [177, 72] on div "Image Image Row" at bounding box center [177, 108] width 149 height 72
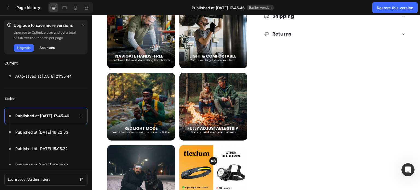
scroll to position [410, 0]
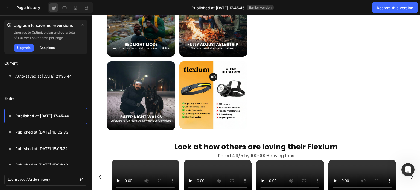
click at [176, 108] on div "Image Image Row" at bounding box center [177, 98] width 149 height 74
click at [177, 107] on div "Image Image Row" at bounding box center [177, 98] width 149 height 74
click at [379, 6] on div "Restore this version" at bounding box center [395, 8] width 36 height 6
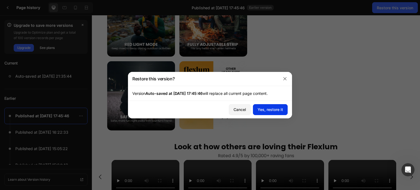
click at [260, 107] on div "Yes, restore it" at bounding box center [269, 110] width 25 height 6
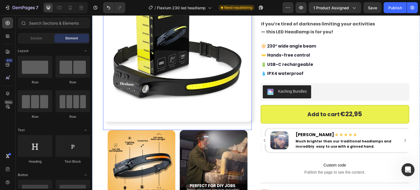
scroll to position [137, 0]
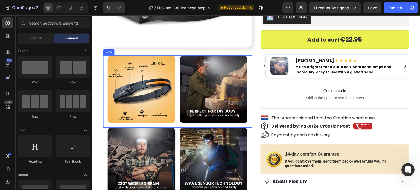
click at [178, 80] on div "Image Image Row" at bounding box center [177, 91] width 149 height 72
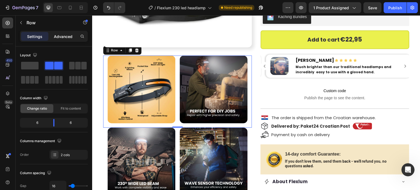
click at [58, 36] on p "Advanced" at bounding box center [63, 37] width 19 height 6
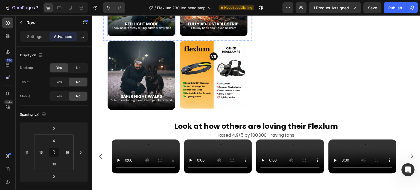
scroll to position [492, 0]
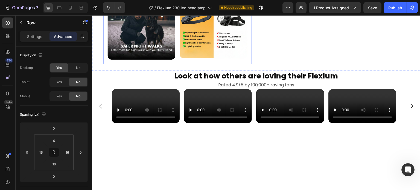
click at [175, 49] on div "Image Image Row" at bounding box center [177, 27] width 149 height 74
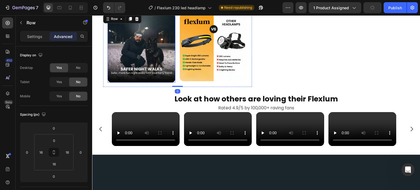
scroll to position [437, 0]
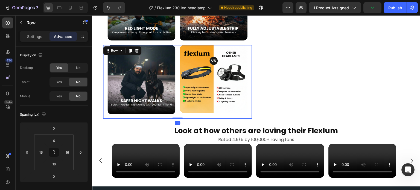
click at [175, 55] on div "Image Image Row 0" at bounding box center [177, 82] width 149 height 74
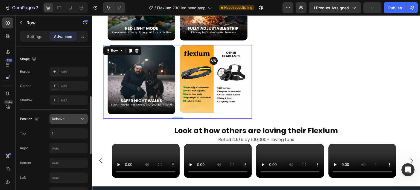
click at [58, 119] on span "Relative" at bounding box center [58, 119] width 13 height 4
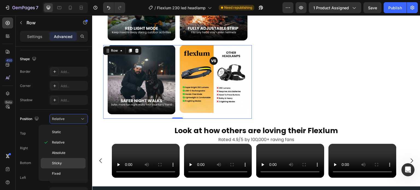
click at [63, 162] on p "Sticky" at bounding box center [67, 163] width 31 height 5
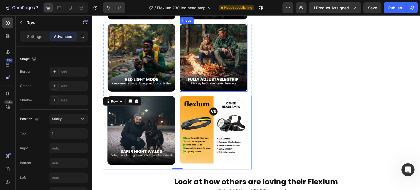
scroll to position [410, 0]
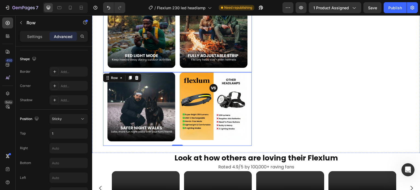
click at [176, 58] on div "Image Image Row" at bounding box center [177, 36] width 149 height 72
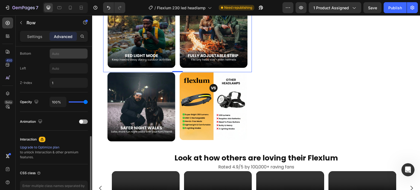
scroll to position [191, 0]
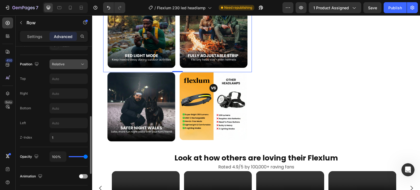
click at [70, 63] on div "Relative" at bounding box center [66, 64] width 28 height 5
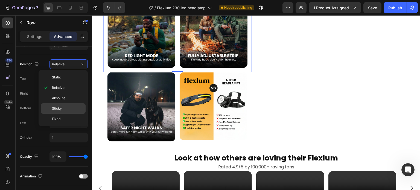
click at [59, 111] on div "Sticky" at bounding box center [63, 108] width 45 height 10
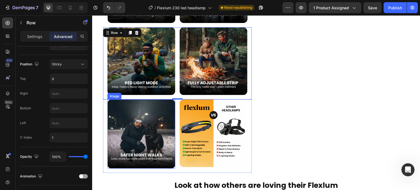
scroll to position [273, 0]
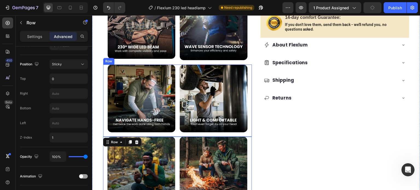
click at [176, 84] on div "Image Image Row" at bounding box center [177, 100] width 149 height 72
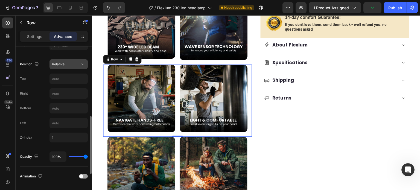
click at [62, 66] on span "Relative" at bounding box center [58, 64] width 13 height 4
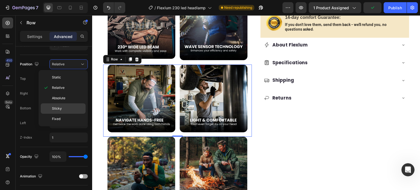
drag, startPoint x: 55, startPoint y: 107, endPoint x: 58, endPoint y: 48, distance: 58.5
click at [55, 107] on span "Sticky" at bounding box center [57, 108] width 10 height 5
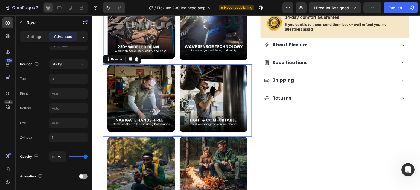
click at [178, 47] on div "Image Image Row" at bounding box center [177, 28] width 149 height 74
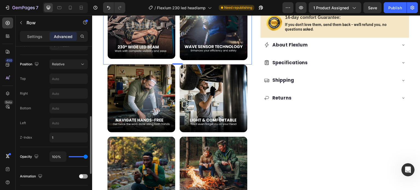
click at [48, 64] on div "Position Relative" at bounding box center [54, 64] width 68 height 10
drag, startPoint x: 52, startPoint y: 64, endPoint x: 53, endPoint y: 68, distance: 4.2
click at [52, 64] on span "Relative" at bounding box center [58, 64] width 13 height 4
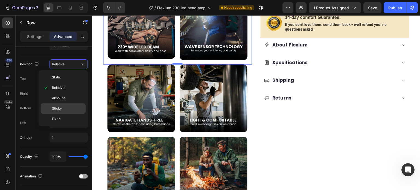
click at [53, 104] on div "Sticky" at bounding box center [63, 108] width 45 height 10
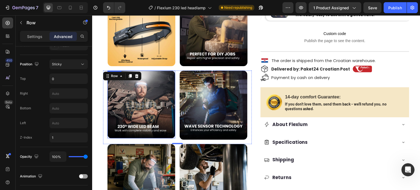
scroll to position [191, 0]
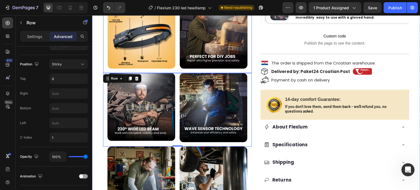
click at [174, 62] on div "Image Image Row" at bounding box center [177, 37] width 149 height 72
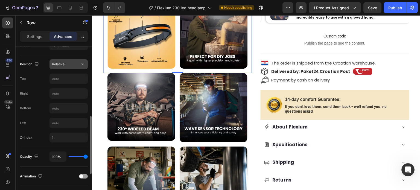
click at [64, 64] on div "Relative" at bounding box center [66, 64] width 28 height 5
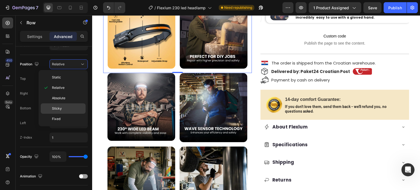
click at [60, 107] on span "Sticky" at bounding box center [57, 108] width 10 height 5
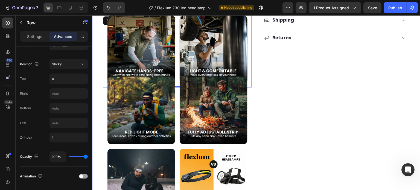
scroll to position [328, 0]
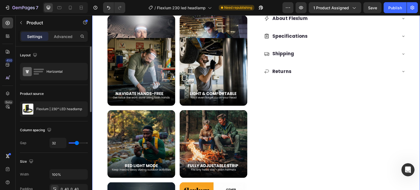
scroll to position [273, 0]
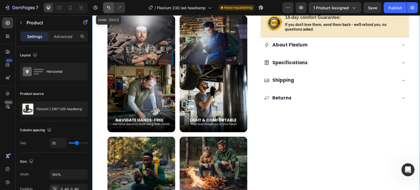
click at [108, 8] on icon "Undo/Redo" at bounding box center [108, 7] width 5 height 5
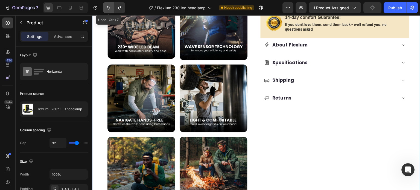
click at [108, 8] on icon "Undo/Redo" at bounding box center [108, 7] width 5 height 5
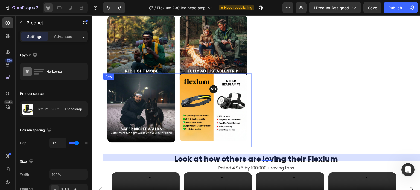
scroll to position [464, 0]
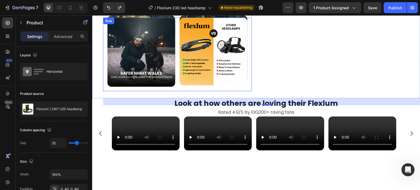
click at [178, 76] on div "Image Image Row" at bounding box center [177, 54] width 149 height 74
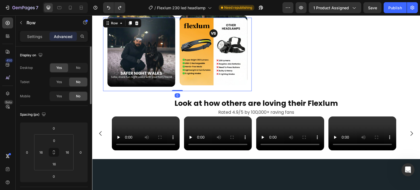
scroll to position [137, 0]
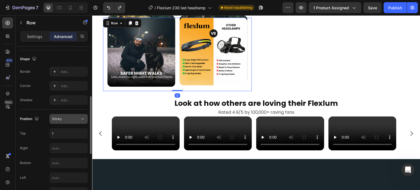
click at [63, 119] on div "Sticky" at bounding box center [66, 118] width 28 height 5
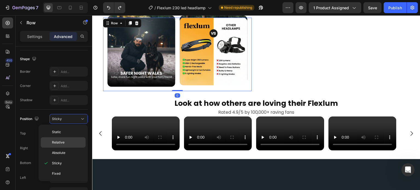
scroll to position [2949, 0]
click at [65, 142] on p "Relative" at bounding box center [67, 142] width 31 height 5
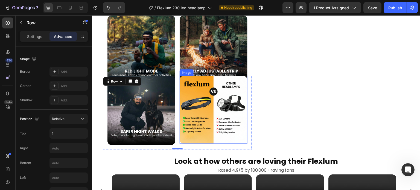
scroll to position [383, 0]
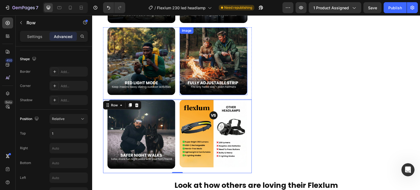
click at [177, 78] on div "Image Image Row" at bounding box center [177, 63] width 149 height 72
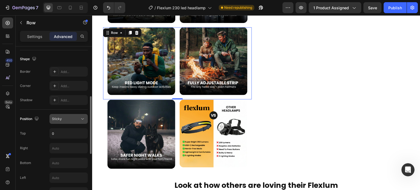
click at [62, 121] on div "Sticky" at bounding box center [66, 118] width 28 height 5
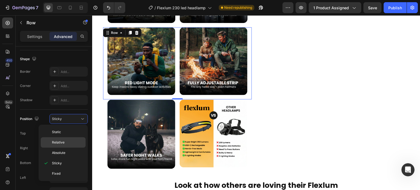
click at [63, 141] on span "Relative" at bounding box center [58, 142] width 13 height 5
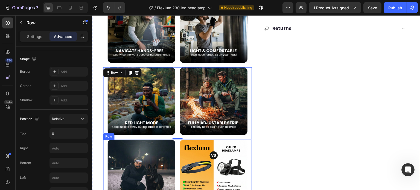
scroll to position [301, 0]
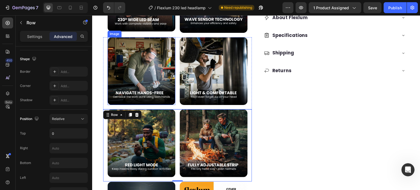
click at [176, 86] on div "Image Image Row" at bounding box center [177, 73] width 149 height 72
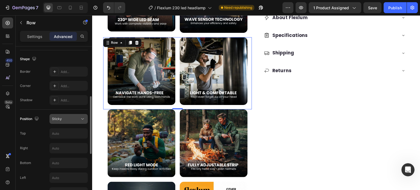
click at [65, 120] on div "Sticky" at bounding box center [66, 118] width 28 height 5
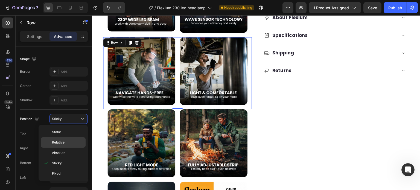
click at [62, 139] on div "Relative" at bounding box center [63, 142] width 45 height 10
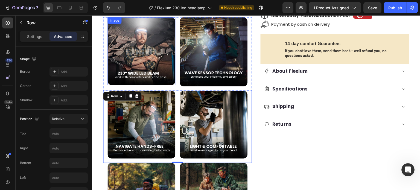
scroll to position [246, 0]
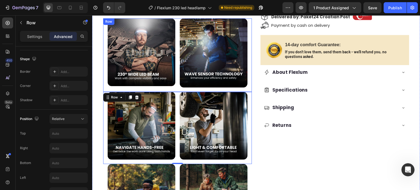
click at [175, 76] on div "Image Image Row" at bounding box center [177, 55] width 149 height 74
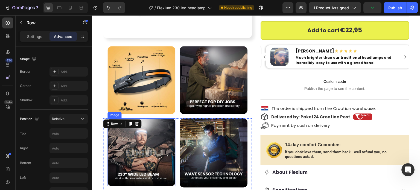
scroll to position [137, 0]
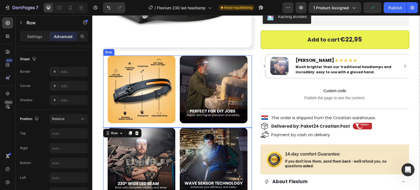
click at [176, 92] on div "Image Image Row" at bounding box center [177, 91] width 149 height 72
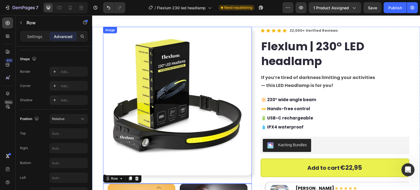
scroll to position [0, 0]
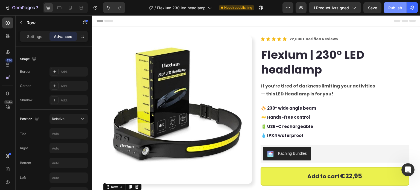
click at [394, 8] on div "Publish" at bounding box center [395, 8] width 14 height 6
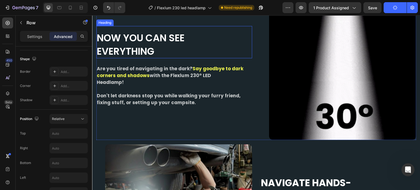
scroll to position [628, 0]
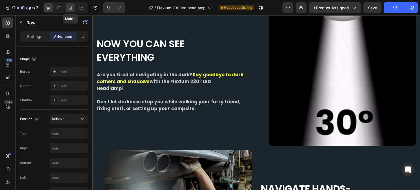
click at [67, 6] on icon at bounding box center [69, 7] width 5 height 5
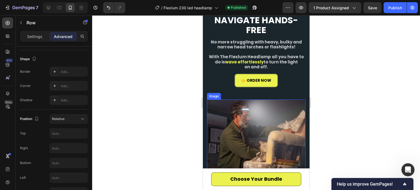
scroll to position [856, 0]
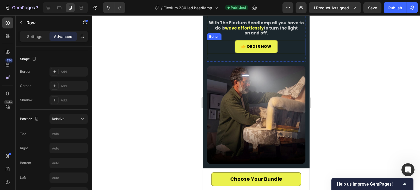
click at [230, 40] on div "👉 ORDER NOW Button" at bounding box center [256, 46] width 98 height 13
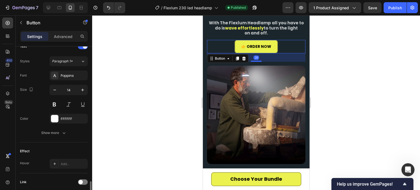
scroll to position [232, 0]
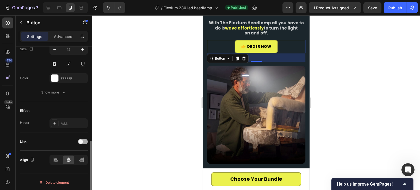
click at [85, 139] on div at bounding box center [83, 141] width 10 height 5
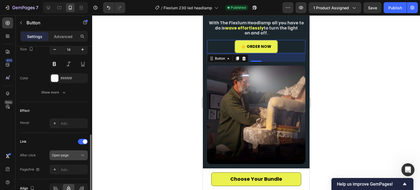
click at [67, 154] on span "Open page" at bounding box center [60, 155] width 17 height 4
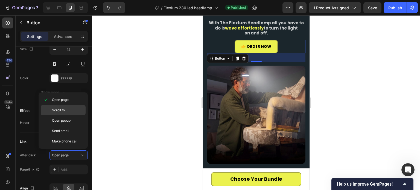
click at [71, 111] on p "Scroll to" at bounding box center [67, 110] width 31 height 5
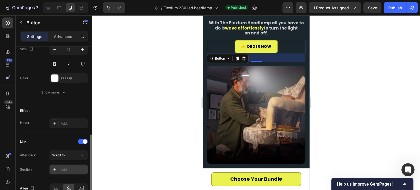
click at [72, 167] on div "Add..." at bounding box center [74, 169] width 26 height 5
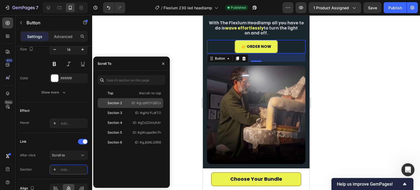
click at [129, 103] on div "Section 2" at bounding box center [115, 103] width 30 height 5
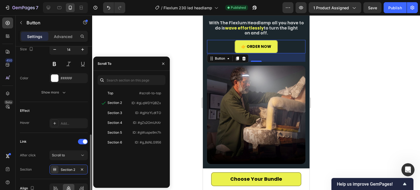
click at [39, 139] on div "Link" at bounding box center [54, 141] width 68 height 9
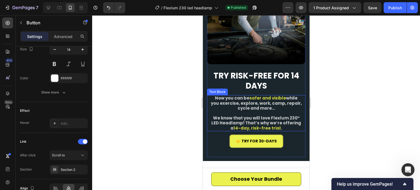
scroll to position [1184, 0]
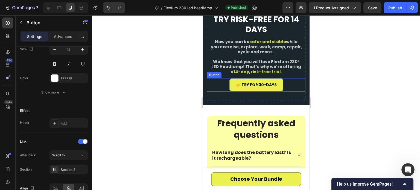
click at [222, 78] on div "👉 TRY FOR 30-DAYS Button" at bounding box center [256, 84] width 98 height 13
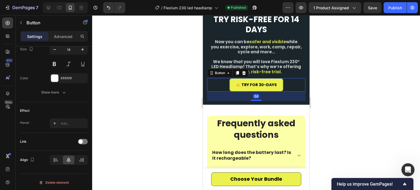
scroll to position [232, 0]
click at [84, 139] on div at bounding box center [83, 141] width 10 height 5
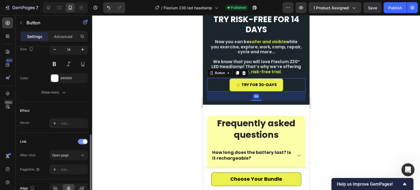
click at [83, 140] on span at bounding box center [85, 141] width 4 height 4
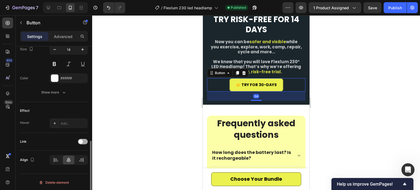
click at [85, 139] on div at bounding box center [83, 141] width 10 height 5
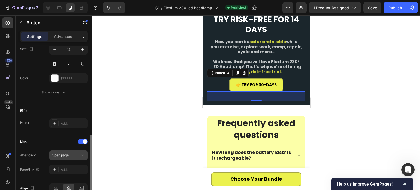
click at [69, 153] on div "Open page" at bounding box center [66, 155] width 28 height 5
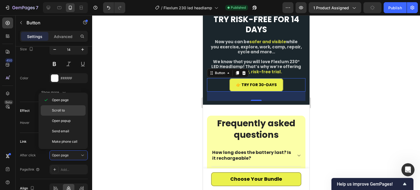
click at [66, 110] on p "Scroll to" at bounding box center [67, 110] width 31 height 5
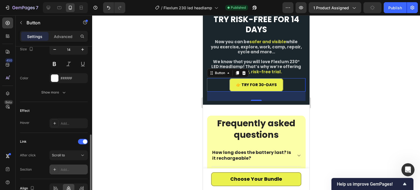
click at [64, 164] on div "Add..." at bounding box center [68, 169] width 38 height 10
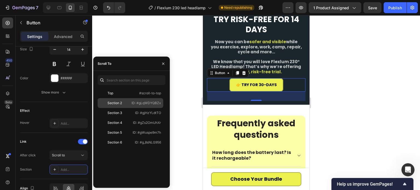
click at [121, 105] on div "Section 2" at bounding box center [114, 103] width 14 height 5
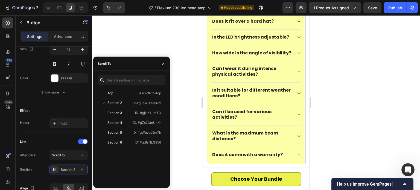
scroll to position [1320, 0]
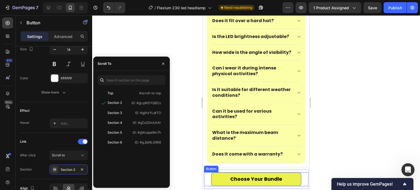
click at [213, 178] on link "Choose Your Bundle" at bounding box center [256, 179] width 90 height 14
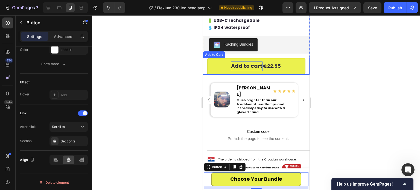
scroll to position [146, 0]
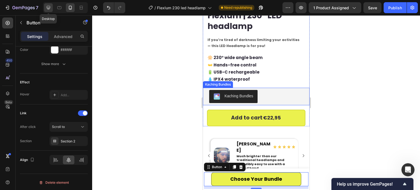
click at [49, 9] on icon at bounding box center [49, 8] width 4 height 4
type input "Auto"
type input "16"
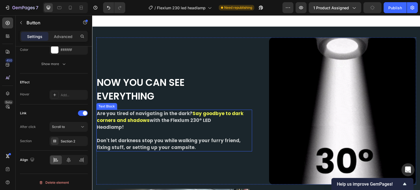
scroll to position [754, 0]
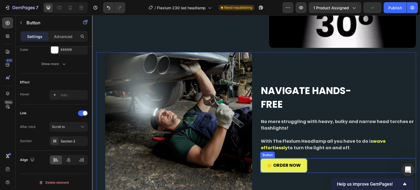
click at [323, 158] on div "👉 ORDER NOW Button" at bounding box center [338, 165] width 156 height 14
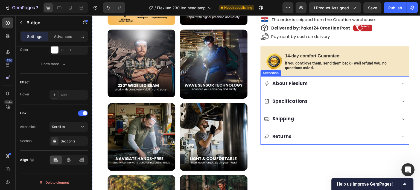
scroll to position [126, 0]
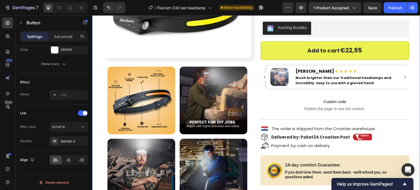
click at [323, 28] on div "Kaching Bundles" at bounding box center [335, 28] width 144 height 13
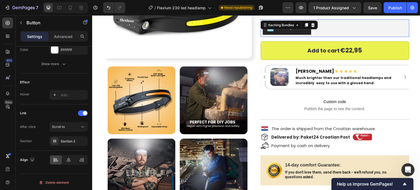
scroll to position [0, 0]
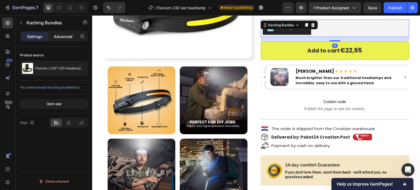
click at [57, 37] on p "Advanced" at bounding box center [63, 37] width 19 height 6
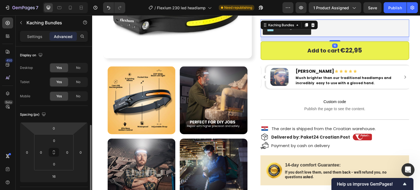
scroll to position [191, 0]
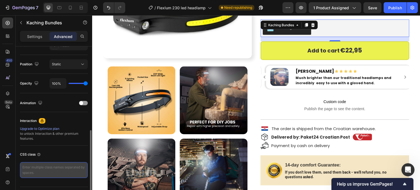
click at [47, 172] on textarea at bounding box center [54, 170] width 68 height 16
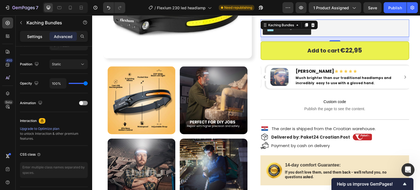
click at [36, 33] on div "Settings" at bounding box center [34, 36] width 27 height 9
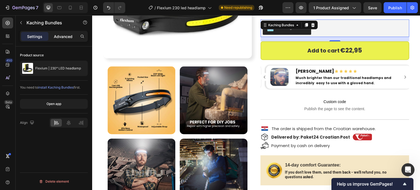
click at [64, 38] on p "Advanced" at bounding box center [63, 37] width 19 height 6
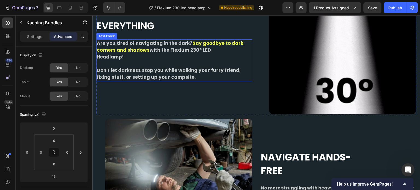
scroll to position [754, 0]
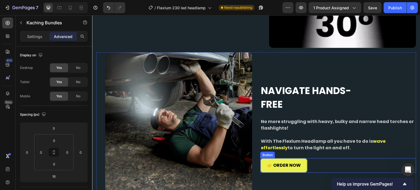
drag, startPoint x: 314, startPoint y: 159, endPoint x: 301, endPoint y: 163, distance: 13.7
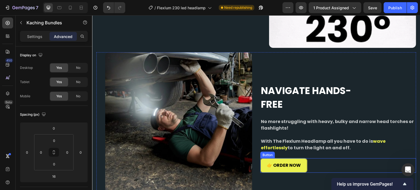
click at [314, 159] on div "👉 ORDER NOW Button" at bounding box center [338, 165] width 156 height 14
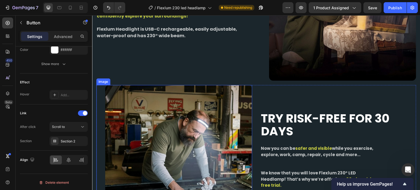
scroll to position [1082, 0]
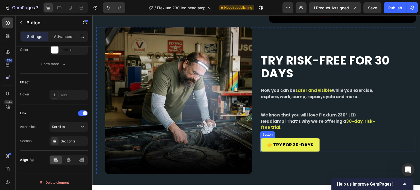
click at [324, 138] on div "👉 TRY FOR 30-DAYS Button" at bounding box center [338, 145] width 156 height 14
click at [69, 139] on div "Section 2" at bounding box center [69, 141] width 16 height 5
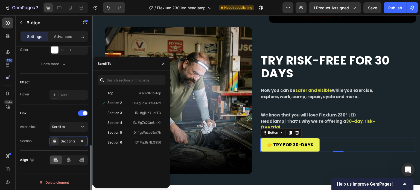
click at [40, 148] on div "Link After click Scroll to Section Section 2" at bounding box center [54, 127] width 68 height 46
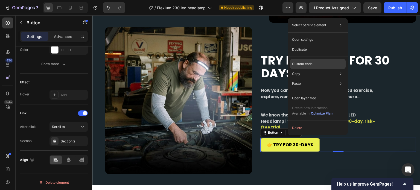
click at [306, 60] on div "Custom code" at bounding box center [318, 64] width 56 height 10
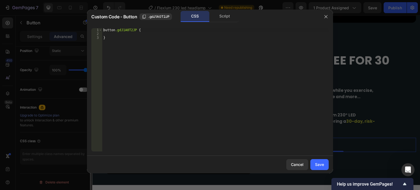
click at [117, 33] on div "button .gdJ1A0T2JP { }" at bounding box center [215, 93] width 226 height 131
click at [124, 31] on div "button .gdJ1A0T2JP { }" at bounding box center [215, 93] width 226 height 131
type textarea "button.gdJ1A0T2JP {"
click at [220, 17] on div "Script" at bounding box center [224, 16] width 29 height 11
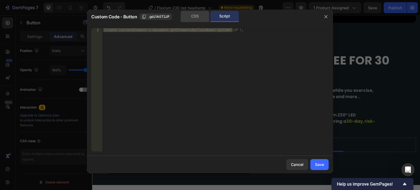
click at [193, 19] on div "CSS" at bounding box center [195, 16] width 29 height 11
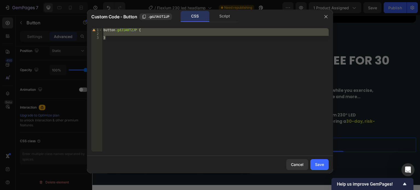
click at [377, 89] on div at bounding box center [210, 95] width 420 height 190
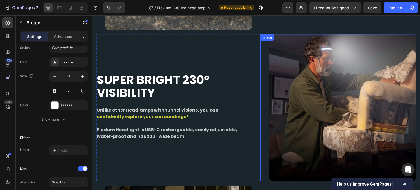
scroll to position [918, 0]
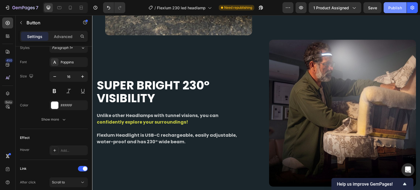
click at [387, 7] on button "Publish" at bounding box center [394, 7] width 23 height 11
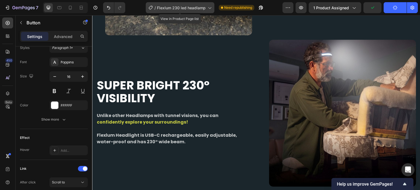
click at [193, 11] on div "/ Flexlum 230 led headlamp" at bounding box center [180, 7] width 69 height 11
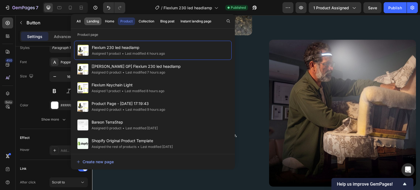
click at [94, 21] on div "Landing" at bounding box center [93, 21] width 12 height 5
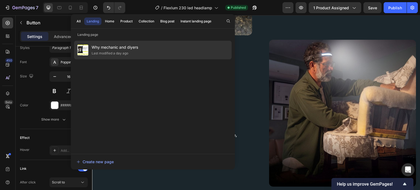
click at [105, 50] on span "Why mechanic and diyers" at bounding box center [115, 47] width 46 height 7
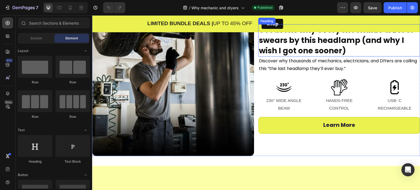
scroll to position [137, 0]
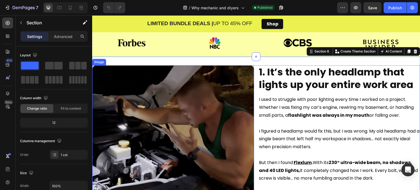
scroll to position [328, 0]
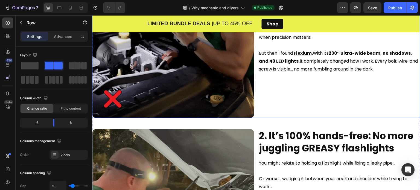
click at [267, 80] on div "1. It’s the only headlamp that lights up your entire work area Heading 1. It’s …" at bounding box center [339, 37] width 162 height 162
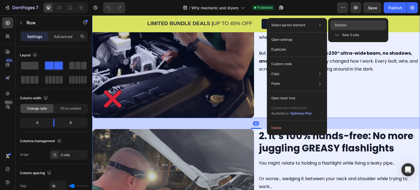
click at [354, 27] on div "Section" at bounding box center [358, 25] width 56 height 10
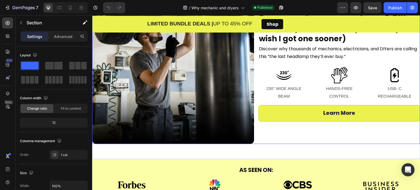
scroll to position [27, 0]
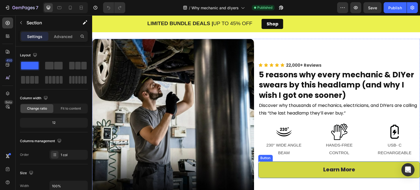
click at [313, 167] on link "Learn More" at bounding box center [339, 169] width 162 height 17
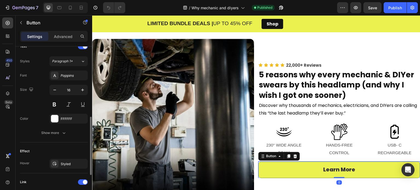
scroll to position [274, 0]
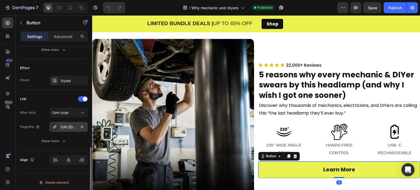
click at [64, 122] on div "https://flexlum.eu/flexlum-headlamp" at bounding box center [68, 127] width 38 height 10
click at [64, 110] on span "Open page" at bounding box center [60, 112] width 17 height 4
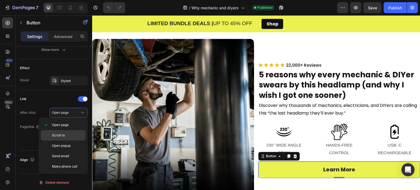
click at [65, 136] on p "Scroll to" at bounding box center [67, 135] width 31 height 5
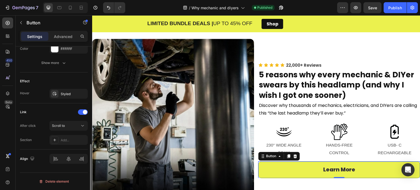
scroll to position [260, 0]
click at [68, 132] on div "After click Scroll to Section Add..." at bounding box center [54, 134] width 68 height 24
click at [67, 140] on div "Add..." at bounding box center [74, 141] width 26 height 5
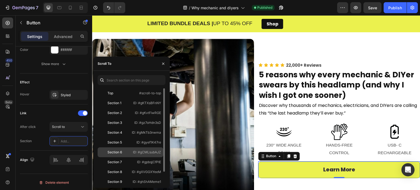
drag, startPoint x: 122, startPoint y: 152, endPoint x: 91, endPoint y: 96, distance: 63.5
click at [122, 152] on div "Section 6" at bounding box center [115, 152] width 31 height 5
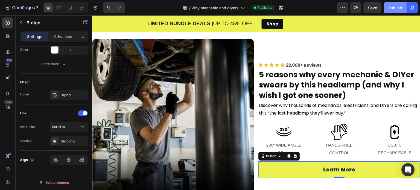
click at [391, 12] on button "Publish" at bounding box center [394, 7] width 23 height 11
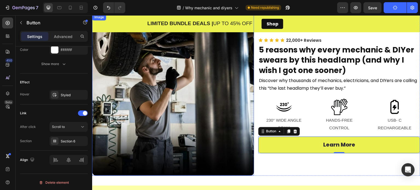
scroll to position [0, 0]
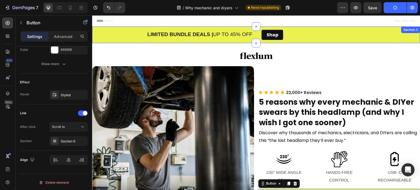
click at [304, 28] on div "LIMITED BUNDLE DEALS | UP TO 45% OFF Heading Shop Button Row Section 2" at bounding box center [256, 35] width 328 height 17
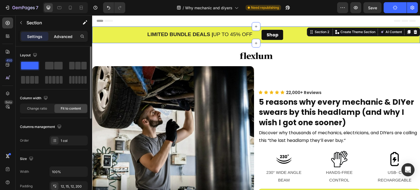
click at [66, 39] on div "Advanced" at bounding box center [62, 36] width 27 height 9
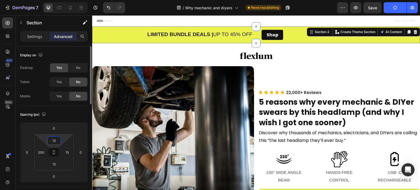
click at [52, 142] on input "12" at bounding box center [54, 140] width 11 height 8
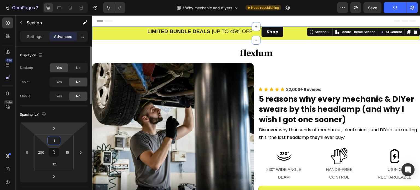
type input "12"
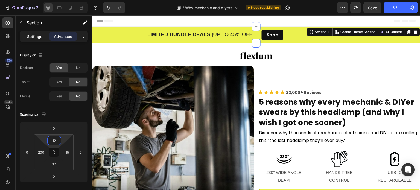
click at [36, 37] on p "Settings" at bounding box center [34, 37] width 15 height 6
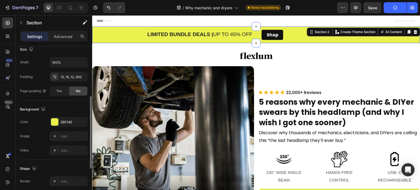
scroll to position [190, 0]
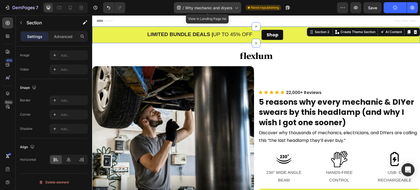
click at [215, 7] on span "Why mechanic and diyers" at bounding box center [208, 8] width 47 height 6
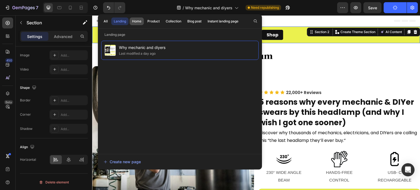
click at [142, 23] on button "Home" at bounding box center [137, 21] width 14 height 8
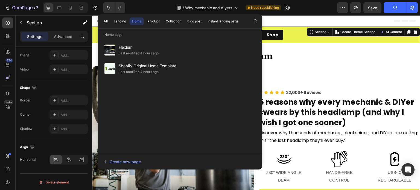
click at [141, 24] on button "Home" at bounding box center [137, 21] width 14 height 8
click at [152, 23] on div "Product" at bounding box center [153, 21] width 12 height 5
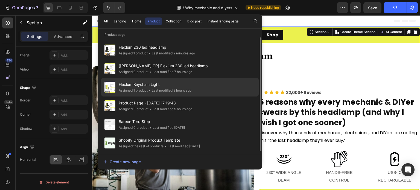
click at [142, 92] on div "Assigned 1 product" at bounding box center [133, 90] width 29 height 5
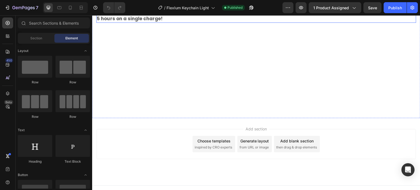
scroll to position [522, 0]
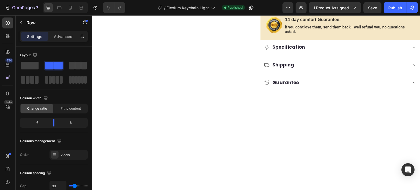
scroll to position [194, 0]
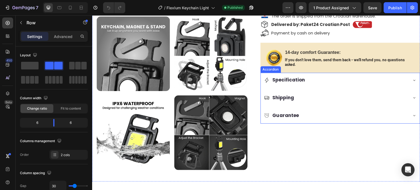
click at [305, 110] on div "Guarantee" at bounding box center [340, 116] width 159 height 16
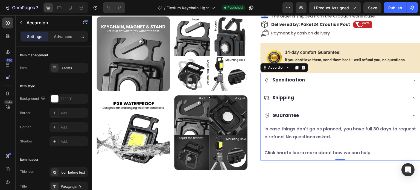
click at [309, 100] on div "Shipping" at bounding box center [336, 98] width 144 height 10
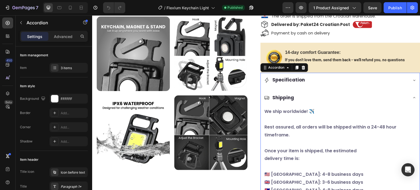
click at [317, 86] on div "Specification" at bounding box center [340, 81] width 159 height 16
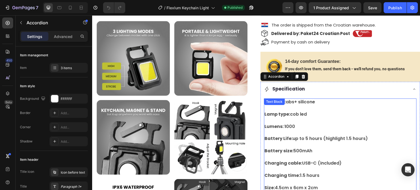
scroll to position [304, 0]
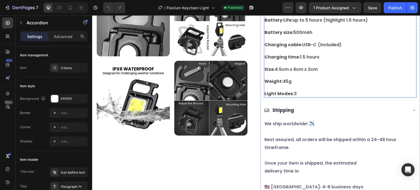
click at [284, 94] on strong "Light Modes:" at bounding box center [279, 93] width 30 height 6
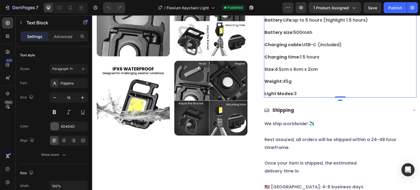
click at [277, 96] on strong "Light Modes:" at bounding box center [279, 93] width 30 height 6
click at [307, 79] on p "Weight: 45g" at bounding box center [339, 84] width 151 height 12
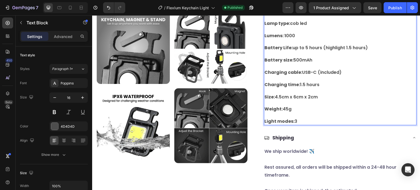
scroll to position [249, 0]
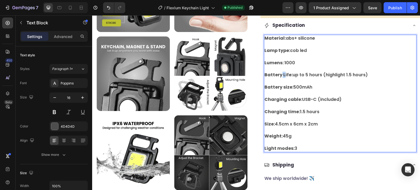
click at [279, 76] on strong "Battery Life:" at bounding box center [278, 75] width 28 height 6
click at [292, 76] on p "Battery life: up to 5 hours (highlight 1.5 hours)" at bounding box center [339, 78] width 151 height 12
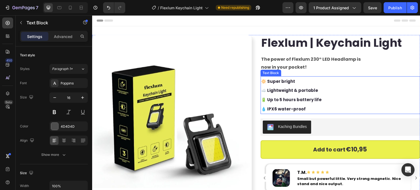
scroll to position [0, 0]
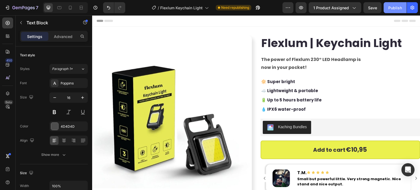
click at [397, 8] on div "Publish" at bounding box center [395, 8] width 14 height 6
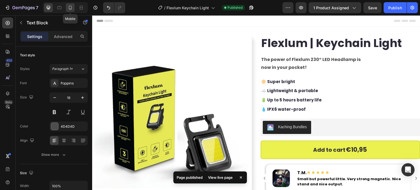
click at [72, 8] on icon at bounding box center [69, 7] width 5 height 5
type input "14"
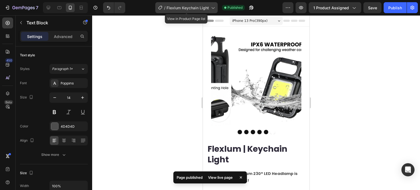
click at [198, 6] on span "Flexlum Keychain Light" at bounding box center [187, 8] width 42 height 6
click at [198, 1] on div "/ Flexlum Keychain Light" at bounding box center [186, 7] width 62 height 13
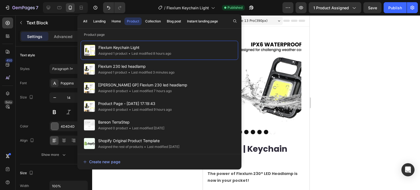
click at [194, 16] on div "All Landing Home Product Collection Blog post Instant landing page" at bounding box center [150, 21] width 146 height 14
click at [193, 10] on span "Flexlum Keychain Light" at bounding box center [187, 8] width 42 height 6
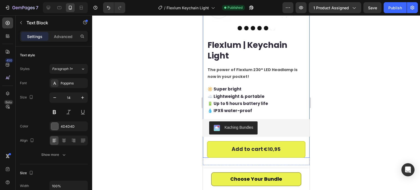
scroll to position [55, 0]
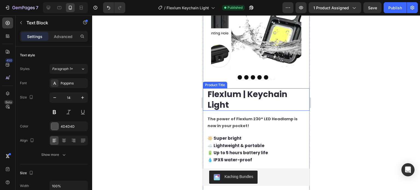
click at [254, 93] on h2 "Flexlum | Keychain Light" at bounding box center [258, 99] width 102 height 22
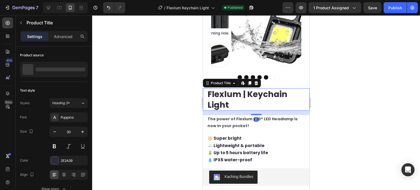
click at [254, 93] on h2 "Flexlum | Keychain Light" at bounding box center [258, 99] width 102 height 22
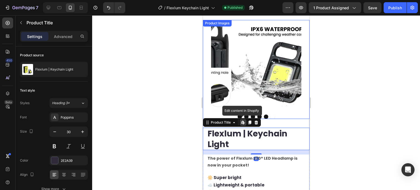
scroll to position [0, 0]
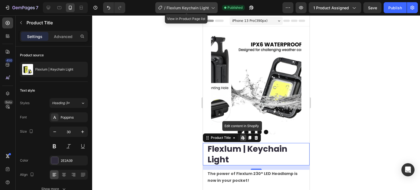
click at [189, 3] on div "/ Flexlum Keychain Light" at bounding box center [186, 7] width 62 height 11
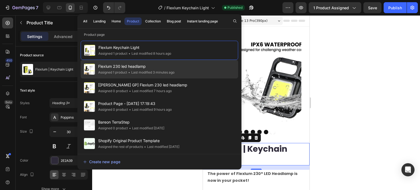
click at [121, 70] on div "Assigned 1 product" at bounding box center [112, 72] width 29 height 5
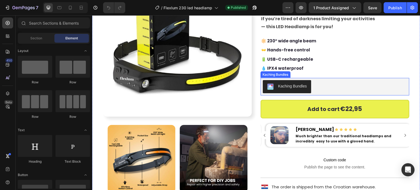
scroll to position [55, 0]
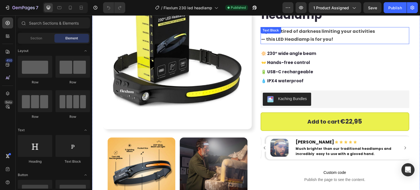
click at [299, 40] on strong "— this LED Headlamp is for you!" at bounding box center [297, 39] width 72 height 6
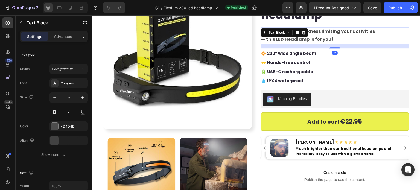
click at [283, 37] on strong "— this LED Headlamp is for you!" at bounding box center [297, 39] width 72 height 6
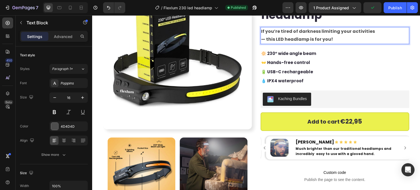
click at [341, 37] on p "If you’re tired of darkness limiting your activities — this LED headlamp is for…" at bounding box center [335, 36] width 148 height 16
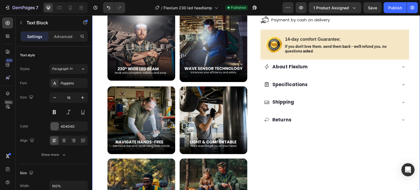
scroll to position [273, 0]
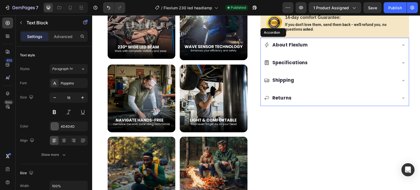
click at [311, 44] on div "About Flexlum" at bounding box center [330, 45] width 133 height 10
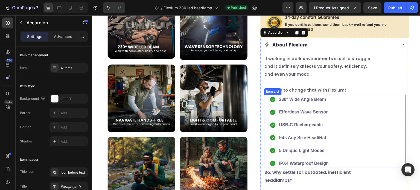
drag, startPoint x: 302, startPoint y: 103, endPoint x: 294, endPoint y: 102, distance: 8.8
click at [300, 102] on strong "230° Wide Angle Beam" at bounding box center [302, 99] width 47 height 5
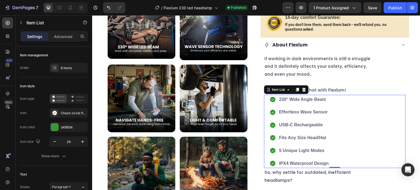
click at [290, 102] on strong "230° Wide Angle Beam" at bounding box center [302, 99] width 47 height 5
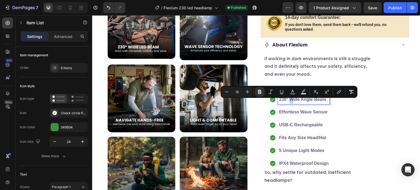
click at [289, 102] on strong "230° Wide Angle Beam" at bounding box center [302, 99] width 47 height 5
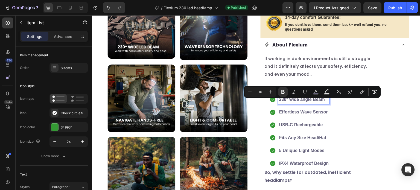
drag, startPoint x: 312, startPoint y: 102, endPoint x: 294, endPoint y: 113, distance: 21.6
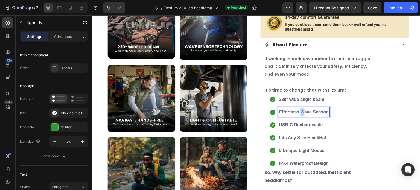
click at [300, 114] on strong "Effortless Wave Sensor" at bounding box center [303, 112] width 49 height 5
click at [294, 127] on strong "USB-C Rechargeable" at bounding box center [301, 124] width 44 height 5
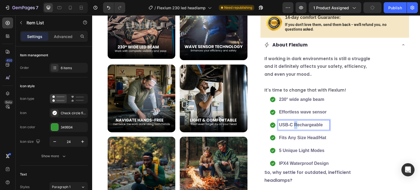
click at [293, 127] on strong "USB-C Rechargeable" at bounding box center [301, 124] width 44 height 5
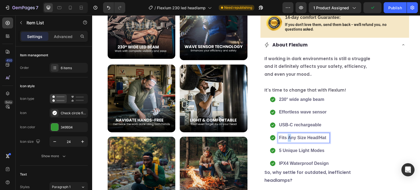
drag, startPoint x: 287, startPoint y: 140, endPoint x: 300, endPoint y: 143, distance: 13.3
click at [287, 140] on strong "Fits Any Size Head/Hat" at bounding box center [302, 137] width 47 height 5
click at [304, 140] on strong "Fits any size Head/Hat" at bounding box center [302, 137] width 46 height 5
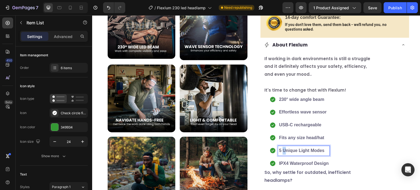
click at [281, 153] on strong "5 Unique Light Modes" at bounding box center [301, 150] width 45 height 5
click at [296, 153] on strong "5 unique Light Modes" at bounding box center [301, 150] width 45 height 5
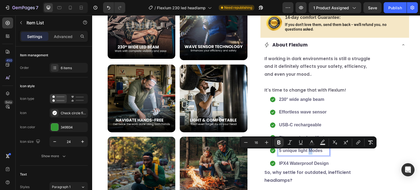
drag, startPoint x: 310, startPoint y: 152, endPoint x: 307, endPoint y: 152, distance: 3.0
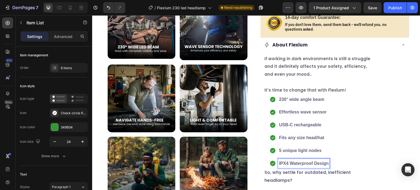
click at [289, 164] on strong "IPX4 Waterproof Design" at bounding box center [304, 163] width 50 height 5
click at [290, 166] on strong "IPX4 Waterproof Design" at bounding box center [304, 163] width 50 height 5
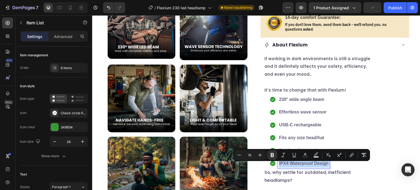
click at [291, 165] on strong "IPX4 Waterproof Design" at bounding box center [304, 163] width 50 height 5
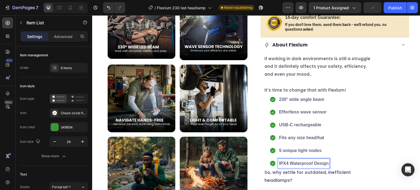
click at [291, 166] on strong "IPX4 Waterproof Design" at bounding box center [304, 163] width 50 height 5
drag, startPoint x: 292, startPoint y: 164, endPoint x: 302, endPoint y: 166, distance: 9.9
click at [288, 165] on strong "IPX4 Waterproof Design" at bounding box center [304, 163] width 50 height 5
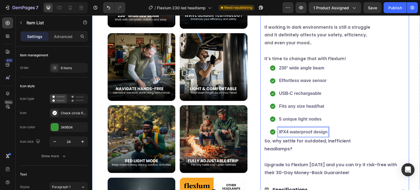
scroll to position [328, 0]
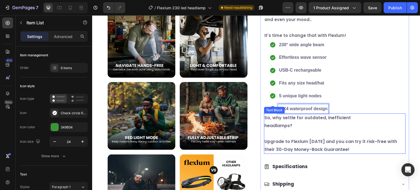
click at [292, 123] on p "So, why settle for outdated, inefficient headlamps?" at bounding box center [334, 125] width 140 height 23
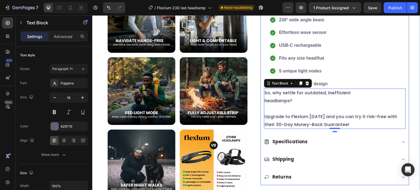
scroll to position [355, 0]
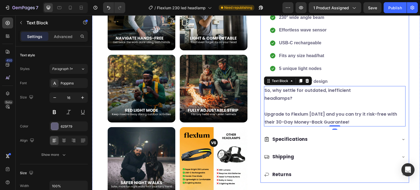
click at [311, 139] on div "Specifications" at bounding box center [330, 139] width 133 height 10
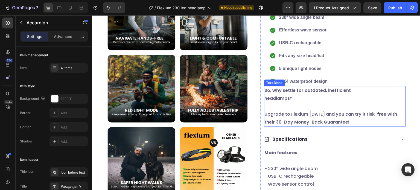
click at [294, 117] on p "Upgrade to Flexlum TODAY and you can try it risk-free with their 30-Day Money-B…" at bounding box center [334, 118] width 140 height 16
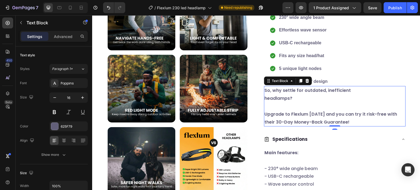
click at [308, 117] on p "Upgrade to Flexlum TODAY and you can try it risk-free with their 30-Day Money-B…" at bounding box center [334, 118] width 140 height 16
click at [312, 117] on p "Upgrade to Flexlum TODAY and you can try it risk-free with their 30-Day Money-B…" at bounding box center [334, 118] width 140 height 16
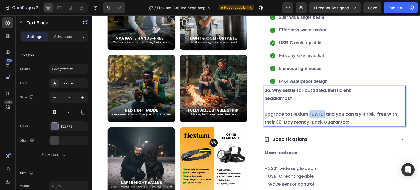
click at [312, 117] on p "Upgrade to Flexlum TODAY and you can try it risk-free with their 30-Day Money-B…" at bounding box center [334, 118] width 140 height 16
click at [282, 125] on p "Upgrade to Flexlum today and you can try it risk-free with their 30-Day Money-B…" at bounding box center [334, 118] width 140 height 16
drag, startPoint x: 295, startPoint y: 125, endPoint x: 281, endPoint y: 128, distance: 13.9
click at [292, 125] on p "Upgrade to Flexlum today and you can try it risk-free with their 30-day Money-B…" at bounding box center [334, 118] width 140 height 16
drag, startPoint x: 279, startPoint y: 126, endPoint x: 274, endPoint y: 124, distance: 5.8
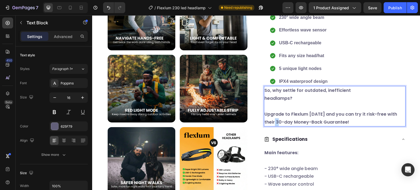
click at [274, 124] on p "Upgrade to Flexlum today and you can try it risk-free with their 30-day Money-B…" at bounding box center [334, 118] width 140 height 16
click at [292, 125] on p "Upgrade to Flexlum today and you can try it risk-free with their 14-day Money-B…" at bounding box center [334, 118] width 140 height 16
click at [308, 124] on p "Upgrade to Flexlum today and you can try it risk-free with their 14-day money-B…" at bounding box center [334, 118] width 140 height 16
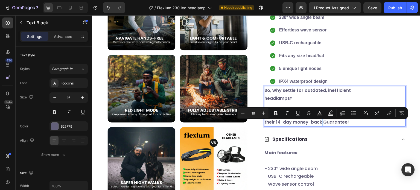
click at [321, 126] on p "Upgrade to Flexlum today and you can try it risk-free with their 14-day money-b…" at bounding box center [334, 118] width 140 height 16
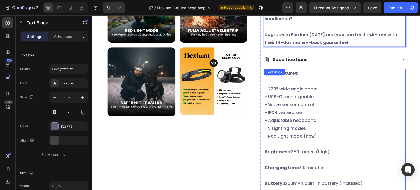
scroll to position [492, 0]
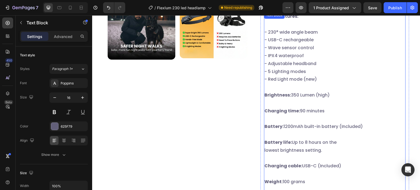
drag, startPoint x: 282, startPoint y: 88, endPoint x: 280, endPoint y: 86, distance: 3.1
click at [281, 87] on p "Brightness: 350 Lumen (high)" at bounding box center [334, 91] width 140 height 16
click at [277, 78] on p "Main features: - 230° wide angle beam - USB-C rechargeable - Wave sensor contro…" at bounding box center [334, 48] width 140 height 71
click at [273, 75] on p "Main features: - 230° wide angle beam - USB-C rechargeable - Wave sensor contro…" at bounding box center [334, 48] width 140 height 71
click at [299, 98] on p "Brightness: 350 Lumen (high)" at bounding box center [334, 91] width 140 height 16
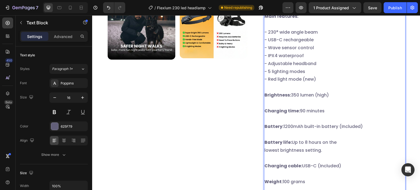
click at [308, 114] on p "Charging time: 90 minutes" at bounding box center [334, 107] width 140 height 16
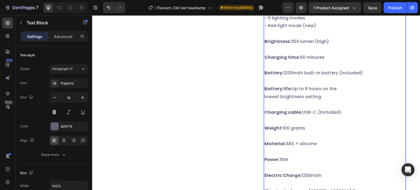
scroll to position [546, 0]
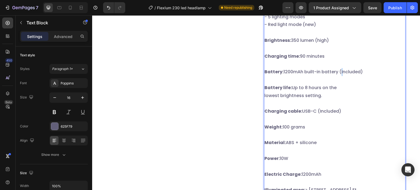
click at [339, 74] on p "Battery: 1200mAh built-in battery (Included)" at bounding box center [334, 68] width 140 height 16
drag, startPoint x: 297, startPoint y: 90, endPoint x: 293, endPoint y: 92, distance: 4.8
click at [296, 90] on p "Battery life: Up to 8 hours on the lowest brightness setting." at bounding box center [334, 87] width 140 height 23
drag, startPoint x: 293, startPoint y: 90, endPoint x: 290, endPoint y: 90, distance: 3.0
click at [290, 90] on p "Battery life: Up to 8 hours on the lowest brightness setting." at bounding box center [334, 87] width 140 height 23
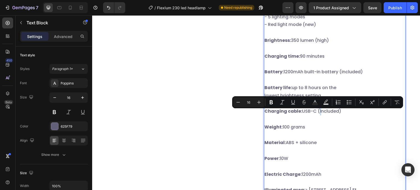
click at [317, 115] on p "Charging cable: USB-C (Included)" at bounding box center [334, 107] width 140 height 16
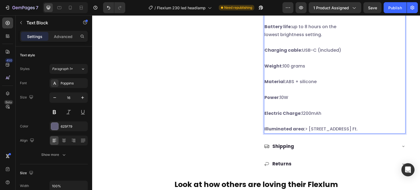
scroll to position [628, 0]
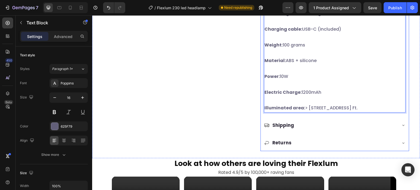
click at [301, 128] on div "Shipping" at bounding box center [330, 125] width 133 height 10
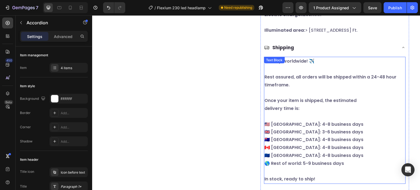
scroll to position [738, 0]
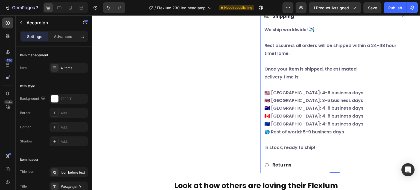
click at [305, 162] on div "Returns" at bounding box center [330, 165] width 133 height 10
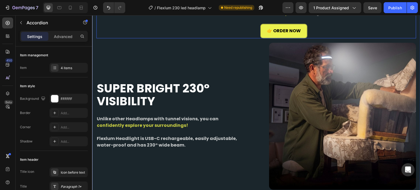
scroll to position [1393, 0]
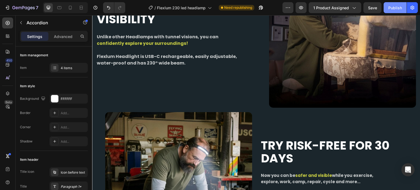
click at [395, 3] on button "Publish" at bounding box center [394, 7] width 23 height 11
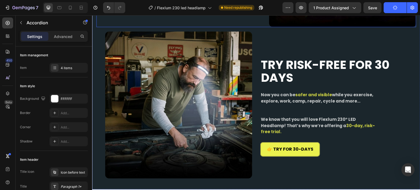
scroll to position [1557, 0]
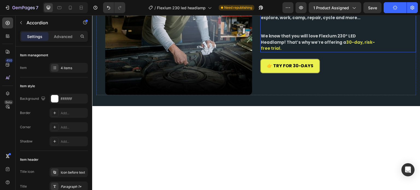
click at [263, 45] on strong "Headlamp! That’s why we’re offering a" at bounding box center [303, 42] width 85 height 6
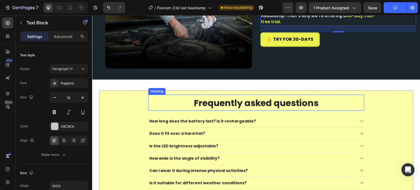
scroll to position [1646, 0]
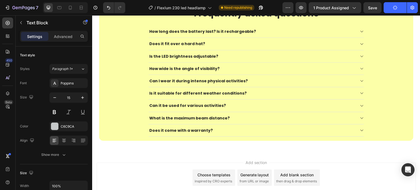
scroll to position [1755, 0]
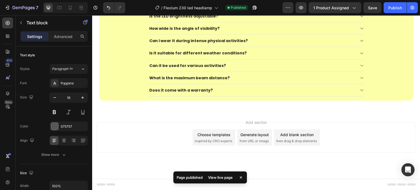
click at [250, 7] on div "Does it fit over a hard hat?" at bounding box center [251, 4] width 207 height 7
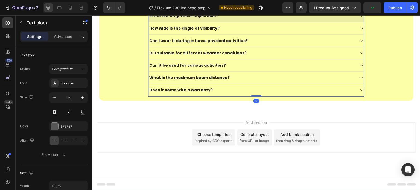
click at [248, 19] on div "Is the LED brightness adjustable?" at bounding box center [251, 16] width 207 height 7
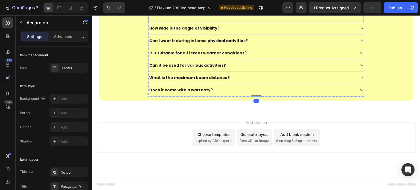
click at [211, 4] on span "Certainly! The Flexlum LED Headband comes with" at bounding box center [203, 1] width 108 height 6
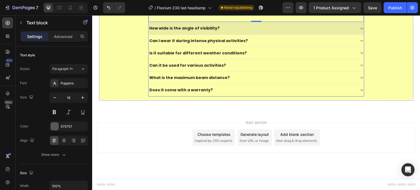
click at [239, 31] on div "How wide is the angle of visibility?" at bounding box center [251, 28] width 207 height 7
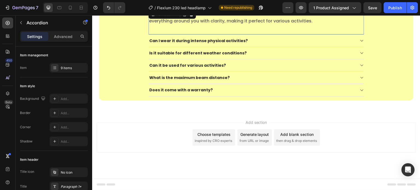
click at [178, 35] on div "The super-bright LED provides a wide 230-degree angle of visibility, ensuring y…" at bounding box center [255, 22] width 215 height 26
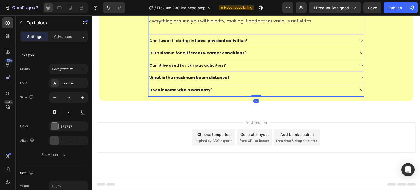
click at [239, 9] on div "How wide is the angle of visibility?" at bounding box center [255, 3] width 215 height 12
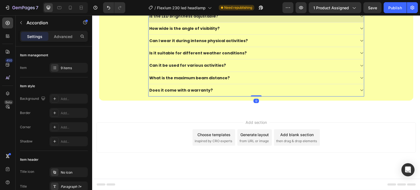
click at [212, 19] on div "Is the LED brightness adjustable?" at bounding box center [251, 16] width 207 height 7
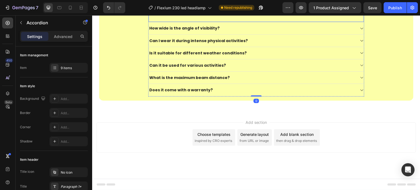
click at [207, 4] on span "Certainly! The Flexlum LED Headband comes with" at bounding box center [203, 1] width 108 height 6
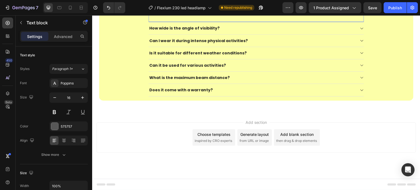
click at [211, 13] on p "Certainly! The Flexlum LED Headband comes with smart dimming technology, allowi…" at bounding box center [256, 5] width 214 height 16
click at [209, 4] on span "Certainly! The Flexlum LED Headband comes with" at bounding box center [203, 1] width 108 height 6
drag, startPoint x: 208, startPoint y: 96, endPoint x: 217, endPoint y: 104, distance: 12.2
click at [205, 4] on span "Certainly! The Flexlum LED Headband comes with" at bounding box center [203, 1] width 108 height 6
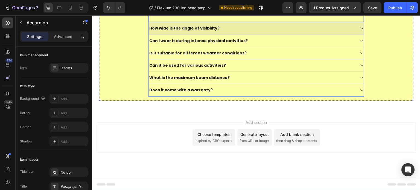
click at [229, 31] on div "How wide is the angle of visibility?" at bounding box center [251, 28] width 207 height 7
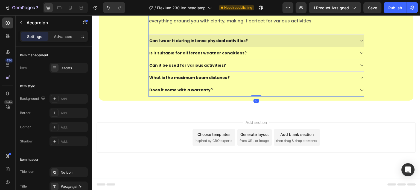
click at [265, 44] on div "Can I wear it during intense physical activities?" at bounding box center [251, 40] width 207 height 7
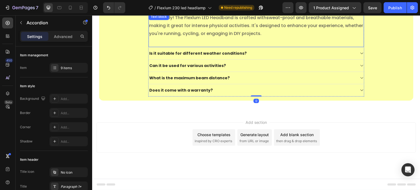
click at [221, 37] on p "Absolutely! The Flexlum LED Headband is crafted with sweat-proof and breathable…" at bounding box center [256, 25] width 214 height 23
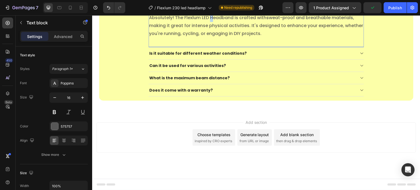
click at [208, 21] on span "Absolutely! The Flexlum LED Headband is crafted with" at bounding box center [207, 17] width 117 height 6
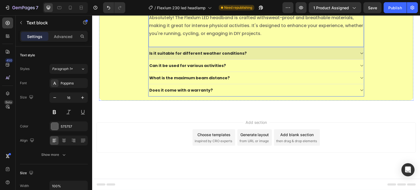
click at [260, 57] on div "Is it suitable for different weather conditions?" at bounding box center [251, 53] width 207 height 7
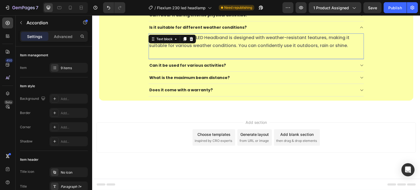
click at [207, 50] on p "Yes, it is! The Flexlum LED Headband is designed with weather-resistant feature…" at bounding box center [256, 42] width 214 height 16
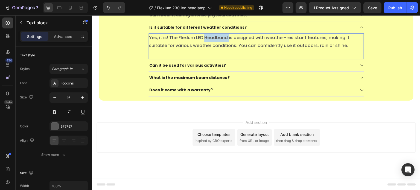
click at [204, 50] on p "Yes, it is! The Flexlum LED Headband is designed with weather-resistant feature…" at bounding box center [256, 42] width 214 height 16
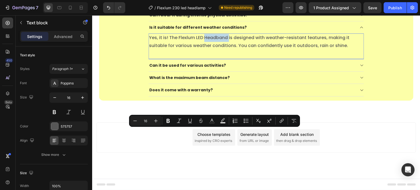
drag, startPoint x: 204, startPoint y: 133, endPoint x: 204, endPoint y: 137, distance: 3.6
click at [204, 50] on p "Yes, it is! The Flexlum LED Headband is designed with weather-resistant feature…" at bounding box center [256, 42] width 214 height 16
click at [202, 50] on p "Yes, it is! The Flexlum LED Headband is designed with weather-resistant feature…" at bounding box center [256, 42] width 214 height 16
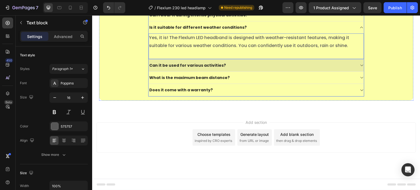
click at [272, 72] on div "Can it be used for various activities?" at bounding box center [255, 65] width 215 height 12
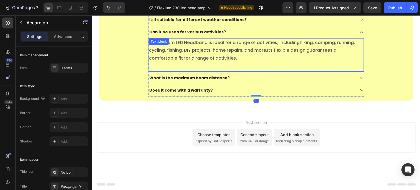
click at [193, 72] on div "The Flexlum LED Headband is ideal for a range of activities, including hiking, …" at bounding box center [255, 55] width 215 height 34
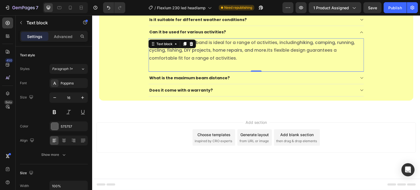
click at [185, 62] on p "The Flexlum LED Headband is ideal for a range of activities, including hiking, …" at bounding box center [256, 50] width 214 height 23
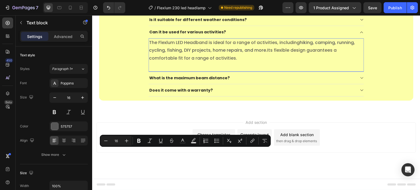
click at [182, 62] on p "The Flexlum LED Headband is ideal for a range of activities, including hiking, …" at bounding box center [256, 50] width 214 height 23
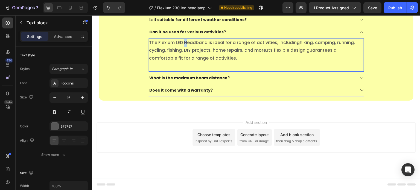
click at [184, 46] on span "The Flexlum LED Headband is ideal for a range of activities, including" at bounding box center [224, 42] width 151 height 6
click at [252, 62] on p "The Flexlum LED headband is ideal for a range of activities, including hiking, …" at bounding box center [256, 50] width 214 height 23
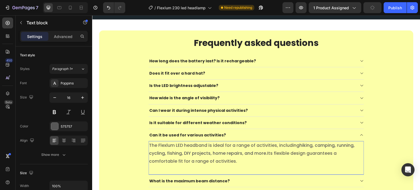
scroll to position [1783, 0]
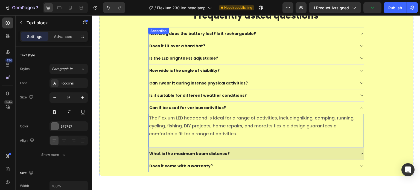
click at [256, 150] on div "What is the maximum beam distance?" at bounding box center [251, 153] width 207 height 7
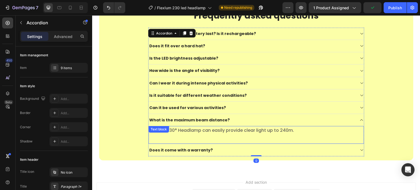
click at [177, 131] on div "Flexlum 230° Headlamp can easily provide clear light up to 240m. Text block" at bounding box center [255, 135] width 215 height 18
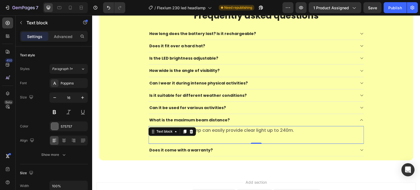
click at [220, 134] on div "Flexlum 230° Headlamp can easily provide clear light up to 240m. Text block 0" at bounding box center [255, 135] width 215 height 18
click at [209, 129] on span "Flexlum 230° Headlamp can easily provide clear light up to 240m." at bounding box center [221, 130] width 145 height 6
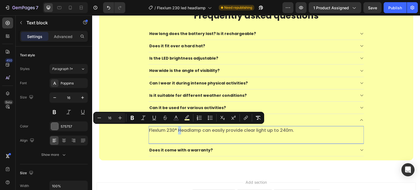
drag, startPoint x: 180, startPoint y: 130, endPoint x: 177, endPoint y: 130, distance: 2.7
click at [177, 130] on span "Flexlum 230° Headlamp can easily provide clear light up to 240m." at bounding box center [221, 130] width 145 height 6
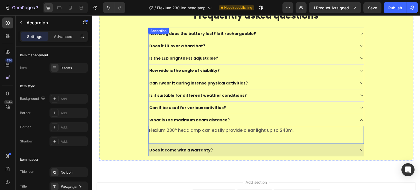
click at [233, 147] on div "Does it come with a warranty?" at bounding box center [251, 150] width 207 height 7
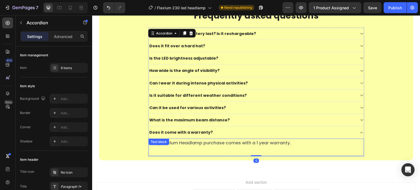
click at [202, 143] on p "Every Flexlum Headlamp purchase comes with a 1 year warranty." at bounding box center [256, 143] width 214 height 8
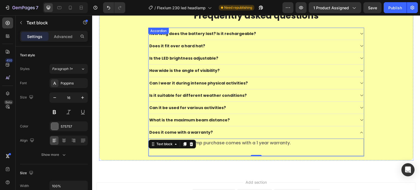
click at [207, 129] on div "Does it come with a warranty?" at bounding box center [251, 132] width 207 height 7
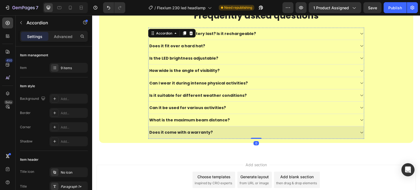
click at [183, 130] on strong "Does it come with a warranty?" at bounding box center [180, 132] width 63 height 5
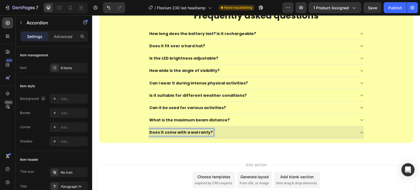
click at [230, 127] on div "Does it come with a warranty?" at bounding box center [255, 132] width 215 height 12
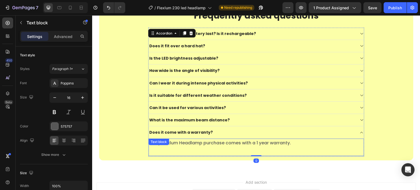
click at [189, 143] on div "Every Flexlum Headlamp purchase comes with a 1 year warranty. Text block" at bounding box center [255, 148] width 215 height 18
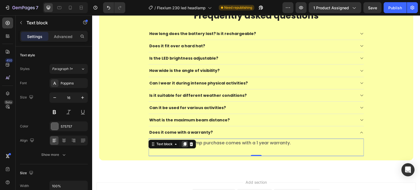
click at [183, 142] on icon at bounding box center [184, 144] width 3 height 4
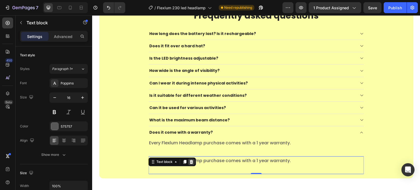
click at [191, 160] on icon at bounding box center [191, 162] width 4 height 4
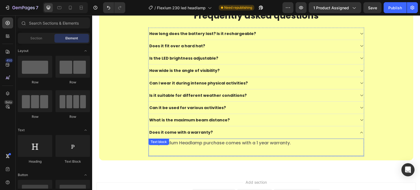
click at [193, 144] on p "Every Flexlum Headlamp purchase comes with a 1 year warranty." at bounding box center [256, 143] width 214 height 8
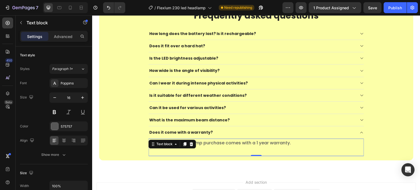
click at [214, 141] on p "Every Flexlum Headlamp purchase comes with a 1 year warranty." at bounding box center [256, 143] width 214 height 8
drag, startPoint x: 214, startPoint y: 141, endPoint x: 189, endPoint y: 146, distance: 24.9
click at [213, 141] on p "Every Flexlum Headlamp purchase comes with a 1 year warranty." at bounding box center [256, 143] width 214 height 8
drag, startPoint x: 186, startPoint y: 145, endPoint x: 178, endPoint y: 144, distance: 8.0
click at [186, 145] on div "Every Flexlum Headlamp purchase comes with a 1 year warranty." at bounding box center [255, 143] width 215 height 9
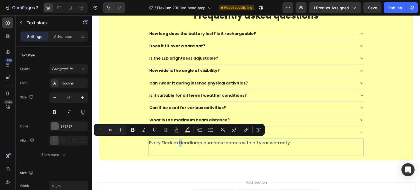
click at [178, 142] on p "Every Flexlum Headlamp purchase comes with a 1 year warranty." at bounding box center [256, 143] width 214 height 8
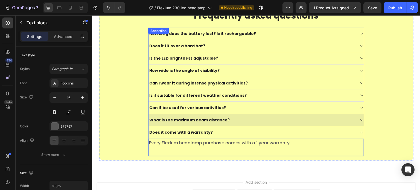
click at [271, 117] on div "What is the maximum beam distance?" at bounding box center [251, 120] width 207 height 7
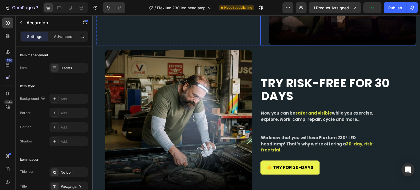
scroll to position [1455, 0]
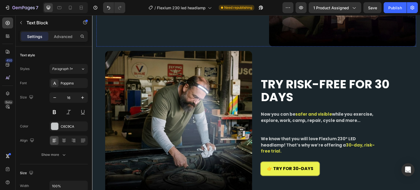
drag, startPoint x: 128, startPoint y: 117, endPoint x: 125, endPoint y: 115, distance: 3.9
drag, startPoint x: 120, startPoint y: 109, endPoint x: 117, endPoint y: 109, distance: 3.6
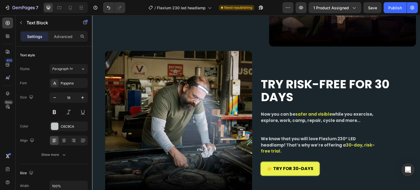
click at [72, 8] on icon at bounding box center [69, 7] width 5 height 5
type input "14"
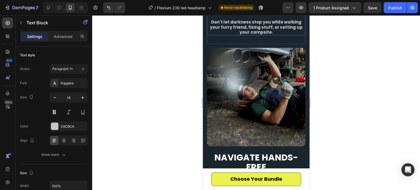
scroll to position [1416, 0]
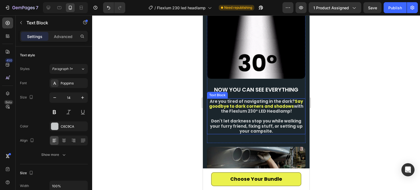
click at [264, 107] on strong "with the Flexlum 230° LED Headlamp!" at bounding box center [262, 108] width 83 height 11
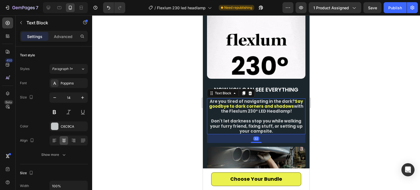
click at [264, 108] on strong "with the Flexlum 230° LED Headlamp!" at bounding box center [262, 108] width 83 height 11
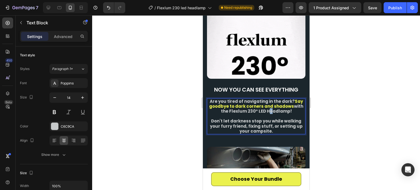
click at [265, 107] on strong "with the Flexlum 230° LED Headlamp!" at bounding box center [262, 108] width 83 height 11
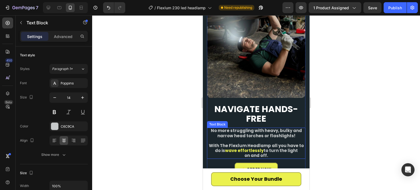
scroll to position [1607, 0]
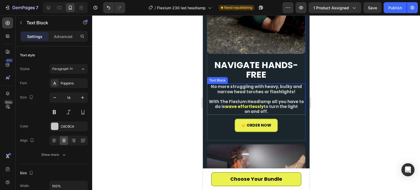
click at [247, 104] on strong "wave effortlessly" at bounding box center [244, 107] width 39 height 6
click at [247, 99] on strong "With The Flexlum Headlamp all you have to do is" at bounding box center [255, 104] width 95 height 11
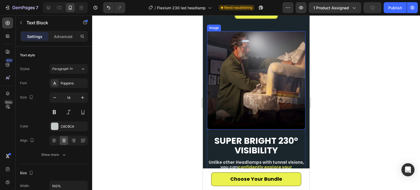
scroll to position [1771, 0]
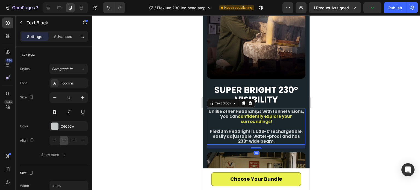
click at [242, 113] on strong "confidently explore your surroundings!" at bounding box center [264, 118] width 54 height 11
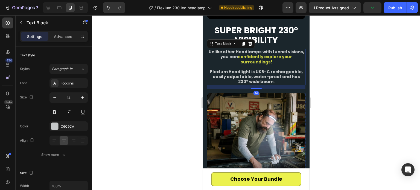
scroll to position [1935, 0]
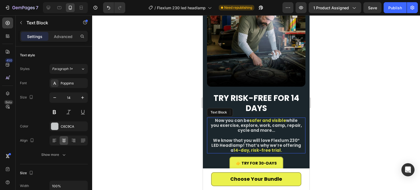
click at [214, 142] on strong "LED Headlamp! That’s why we’re offering a" at bounding box center [256, 147] width 90 height 11
click at [219, 142] on strong "LED Headlamp! That’s why we’re offering a" at bounding box center [256, 147] width 90 height 11
click at [230, 142] on strong "LED headlamp! That’s why we’re offering a" at bounding box center [255, 147] width 89 height 11
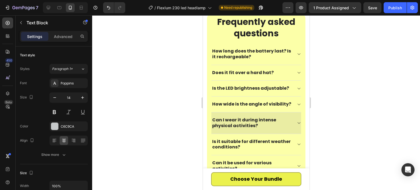
scroll to position [2099, 0]
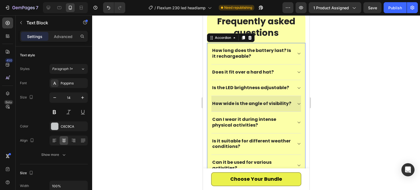
click at [267, 107] on p "How wide is the angle of visibility?" at bounding box center [251, 104] width 79 height 6
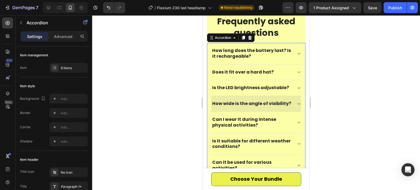
click at [289, 105] on div "How wide is the angle of visibility?" at bounding box center [256, 104] width 90 height 16
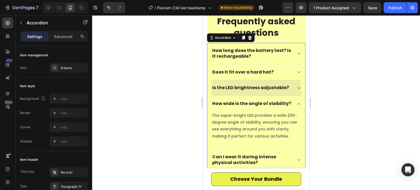
click at [296, 88] on icon at bounding box center [298, 88] width 4 height 4
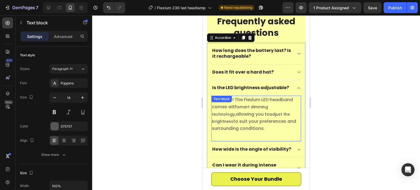
click at [268, 101] on span "Certainly! The Flexlum LED headband comes with" at bounding box center [251, 102] width 81 height 13
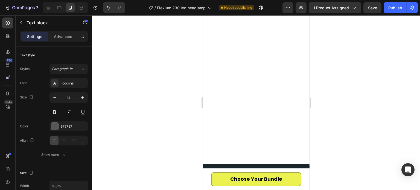
scroll to position [1389, 0]
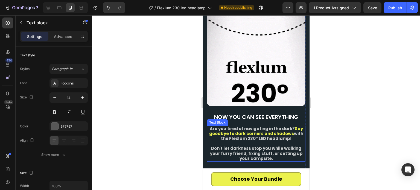
click at [257, 133] on strong "with the Flexlum 230° LED headlamp!" at bounding box center [262, 136] width 82 height 11
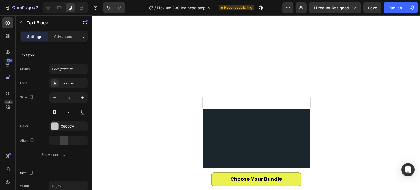
scroll to position [1115, 0]
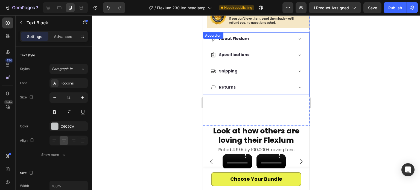
click at [251, 83] on div "Returns" at bounding box center [251, 87] width 83 height 8
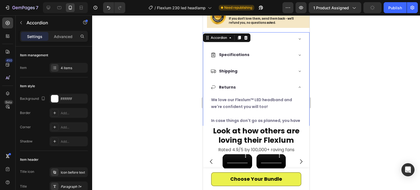
drag, startPoint x: 250, startPoint y: 58, endPoint x: 255, endPoint y: 43, distance: 15.6
click at [249, 67] on div "Shipping" at bounding box center [251, 71] width 83 height 8
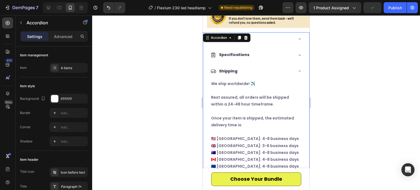
click at [256, 51] on div "Specifications" at bounding box center [251, 55] width 83 height 8
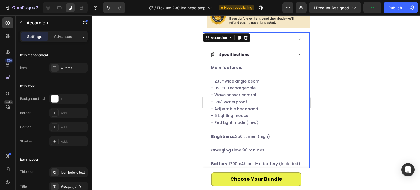
click at [262, 32] on div "About Flexlum" at bounding box center [256, 39] width 98 height 14
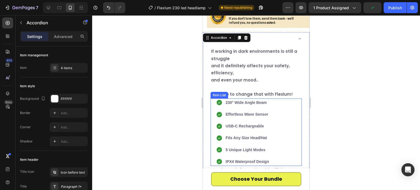
click at [230, 100] on strong "230° Wide Angle Beam" at bounding box center [245, 102] width 41 height 4
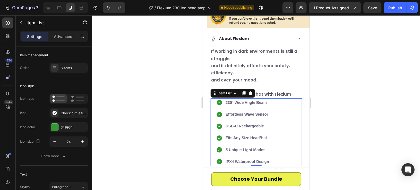
click at [235, 100] on strong "230° Wide Angle Beam" at bounding box center [245, 102] width 41 height 4
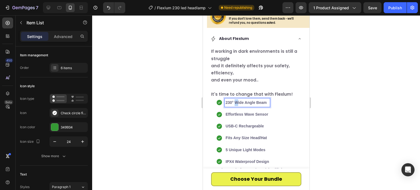
click at [234, 100] on strong "230° Wide Angle Beam" at bounding box center [245, 102] width 41 height 4
click at [257, 100] on strong "230° wide angle Beam" at bounding box center [245, 102] width 40 height 4
click at [245, 112] on strong "Effortless Wave Sensor" at bounding box center [246, 114] width 43 height 4
click at [240, 124] on strong "USB-C Rechargeable" at bounding box center [244, 126] width 38 height 4
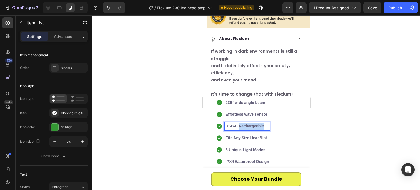
click at [239, 124] on strong "USB-C Rechargeable" at bounding box center [244, 126] width 38 height 4
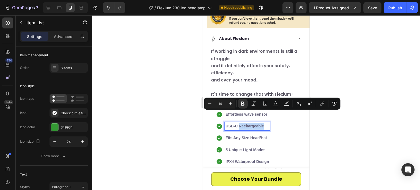
click at [240, 124] on strong "USB-C Rechargeable" at bounding box center [244, 126] width 38 height 4
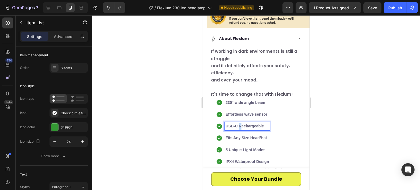
click at [239, 124] on strong "USB-C Rechargeable" at bounding box center [244, 126] width 38 height 4
click at [233, 136] on strong "Fits Any Size Head/Hat" at bounding box center [245, 138] width 41 height 4
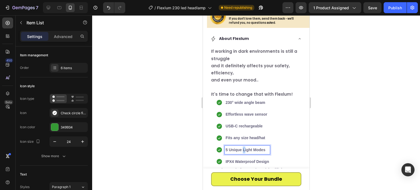
click at [245, 148] on strong "5 Unique Light Modes" at bounding box center [245, 150] width 40 height 4
click at [230, 148] on strong "5 Unique light Modes" at bounding box center [244, 150] width 39 height 4
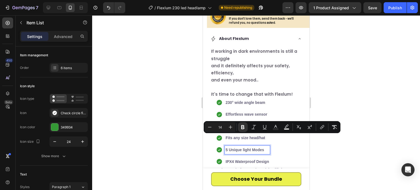
click at [230, 148] on strong "5 Unique light Modes" at bounding box center [244, 150] width 39 height 4
click at [231, 148] on strong "5 Unique light Modes" at bounding box center [244, 150] width 39 height 4
click at [229, 148] on strong "5 Unique light Modes" at bounding box center [244, 150] width 39 height 4
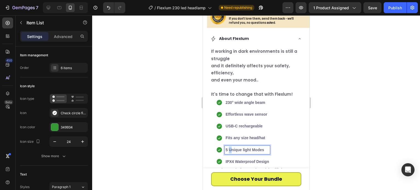
click at [229, 148] on strong "5 Unique light Modes" at bounding box center [244, 150] width 39 height 4
drag, startPoint x: 253, startPoint y: 137, endPoint x: 251, endPoint y: 139, distance: 3.0
click at [235, 159] on strong "IPX4 Waterproof Design" at bounding box center [246, 161] width 43 height 4
drag, startPoint x: 238, startPoint y: 150, endPoint x: 235, endPoint y: 150, distance: 3.0
click at [235, 159] on strong "IPX4 Waterproof Design" at bounding box center [246, 161] width 43 height 4
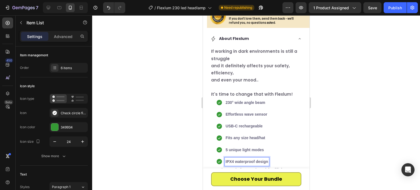
click at [251, 123] on p "USB-C rechargeable" at bounding box center [246, 126] width 43 height 7
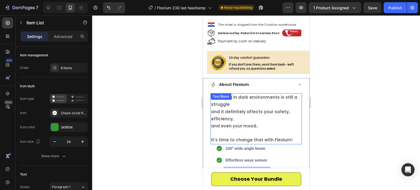
scroll to position [1033, 0]
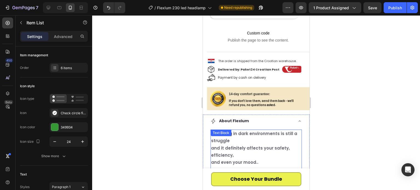
click at [257, 130] on p "If working in dark environments is still a struggle and it definitely affects y…" at bounding box center [256, 151] width 90 height 43
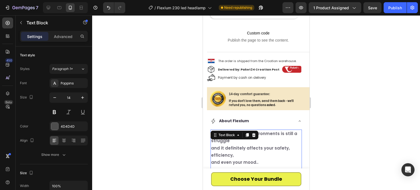
click at [265, 117] on div "About Flexlum" at bounding box center [251, 121] width 83 height 8
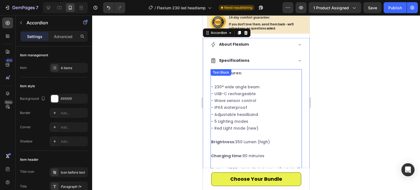
scroll to position [1170, 0]
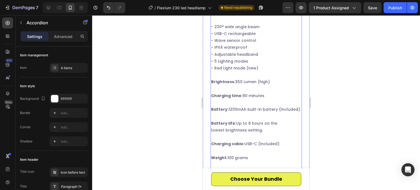
click at [260, 134] on p "Charging cable: USB-C (Included)" at bounding box center [256, 141] width 90 height 14
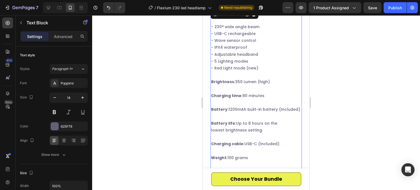
click at [260, 134] on p "Charging cable: USB-C (Included)" at bounding box center [256, 141] width 90 height 14
click at [258, 134] on p "Charging cable: USB-C (Included)" at bounding box center [256, 141] width 90 height 14
click at [283, 99] on p "Battery: 1200mAh built-in battery (Included)" at bounding box center [256, 106] width 90 height 14
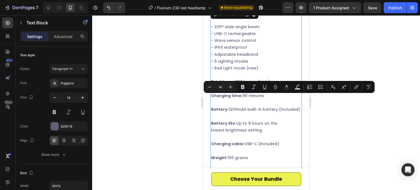
click at [279, 99] on p "Battery: 1200mAh built-in battery (Included)" at bounding box center [256, 106] width 90 height 14
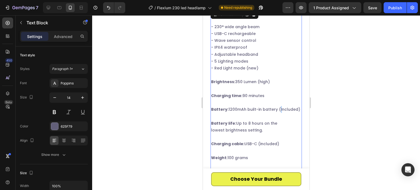
click at [277, 99] on p "Battery: 1200mAh built-in battery (Included)" at bounding box center [256, 106] width 90 height 14
click at [268, 118] on p "Battery life: Up to 8 hours on the lowest brightness setting." at bounding box center [256, 123] width 90 height 21
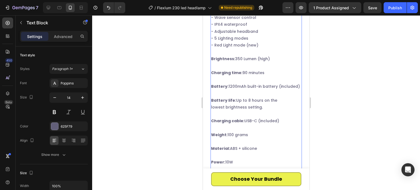
scroll to position [1225, 0]
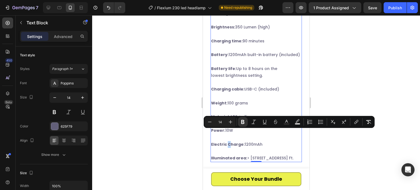
click at [229, 142] on strong "Electric Charge:" at bounding box center [228, 144] width 34 height 5
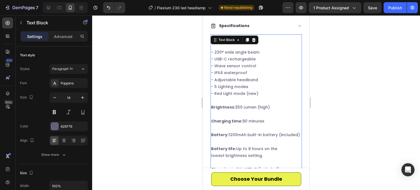
scroll to position [1143, 0]
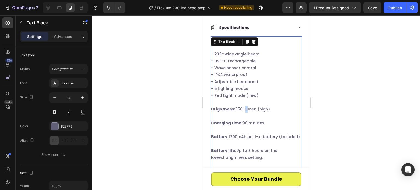
drag, startPoint x: 246, startPoint y: 97, endPoint x: 243, endPoint y: 96, distance: 3.6
click at [243, 99] on p "Brightness: 350 Lumen (high)" at bounding box center [256, 106] width 90 height 14
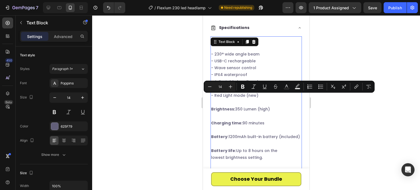
click at [243, 99] on p "Brightness: 350 Lumen (high)" at bounding box center [256, 106] width 90 height 14
click at [244, 99] on p "Brightness: 350 Lumen (high)" at bounding box center [256, 106] width 90 height 14
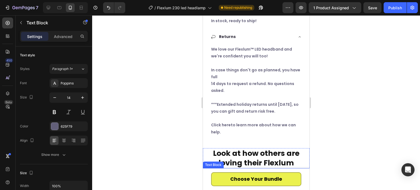
scroll to position [1471, 0]
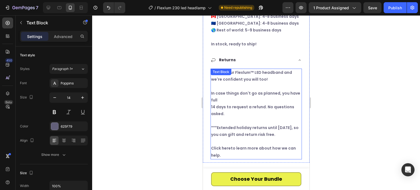
click at [251, 69] on div "We love our Flexlum™ LED headband and we're confident you will too! In case thi…" at bounding box center [255, 114] width 91 height 91
click at [259, 69] on p "We love our Flexlum™ LED headband and we're confident you will too!" at bounding box center [256, 79] width 90 height 21
click at [251, 69] on p "We love our Flexlum™ LED headband and we're confident you will too!" at bounding box center [256, 79] width 90 height 21
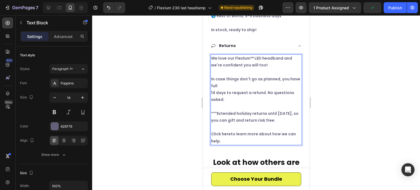
scroll to position [1498, 0]
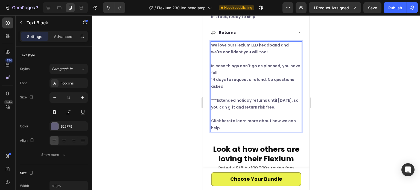
click at [268, 104] on p "In case things don't go as planned, you have full 14 days to request a refund. …" at bounding box center [256, 90] width 90 height 55
click at [49, 8] on icon at bounding box center [49, 8] width 4 height 4
type input "16"
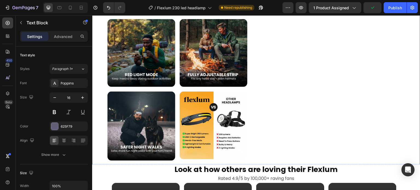
scroll to position [254, 0]
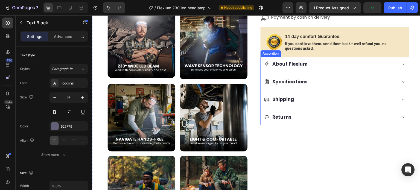
click at [301, 98] on div "Shipping" at bounding box center [330, 99] width 133 height 10
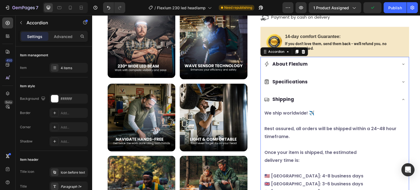
click at [307, 83] on div "Specifications" at bounding box center [330, 82] width 133 height 10
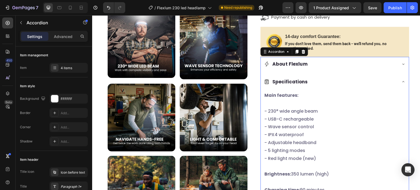
click at [316, 69] on div "About Flexlum" at bounding box center [330, 64] width 133 height 10
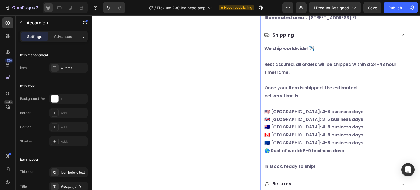
scroll to position [828, 0]
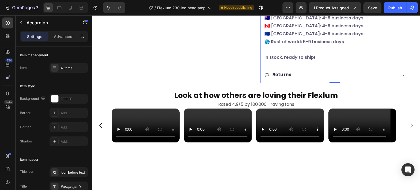
click at [311, 78] on div "Returns" at bounding box center [330, 75] width 133 height 10
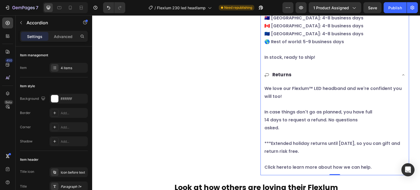
click at [306, 91] on p "We love our Flexlum™ LED headband and we're confident you will too!" at bounding box center [334, 96] width 140 height 23
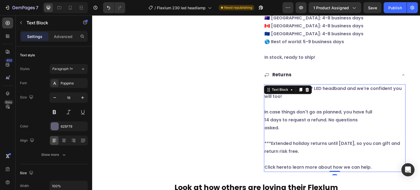
click at [310, 89] on p "We love our Flexlum™ LED headband and we're confident you will too!" at bounding box center [334, 96] width 140 height 23
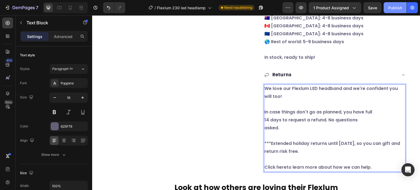
click at [392, 7] on div "Publish" at bounding box center [395, 8] width 14 height 6
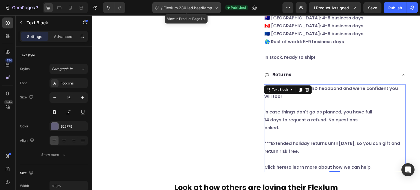
click at [204, 12] on div "/ Flexlum 230 led headlamp" at bounding box center [186, 7] width 69 height 11
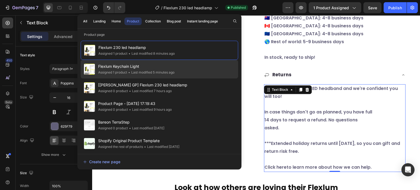
click at [149, 63] on span "Flexlum Keychain Light" at bounding box center [136, 66] width 76 height 7
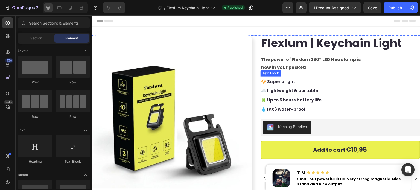
click at [338, 63] on p "The power of Flexlum 230° LED Headlamp is now in your pocket!" at bounding box center [340, 64] width 158 height 16
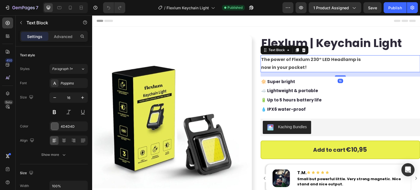
drag, startPoint x: 330, startPoint y: 57, endPoint x: 328, endPoint y: 60, distance: 3.8
click at [329, 57] on strong "The power of Flexlum 230° LED Headlamp is" at bounding box center [310, 59] width 99 height 6
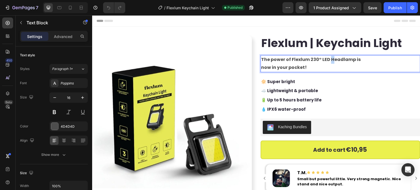
click at [327, 59] on strong "The power of Flexlum 230° LED Headlamp is" at bounding box center [310, 59] width 99 height 6
click at [393, 11] on button "Publish" at bounding box center [394, 7] width 23 height 11
